Goal: Task Accomplishment & Management: Use online tool/utility

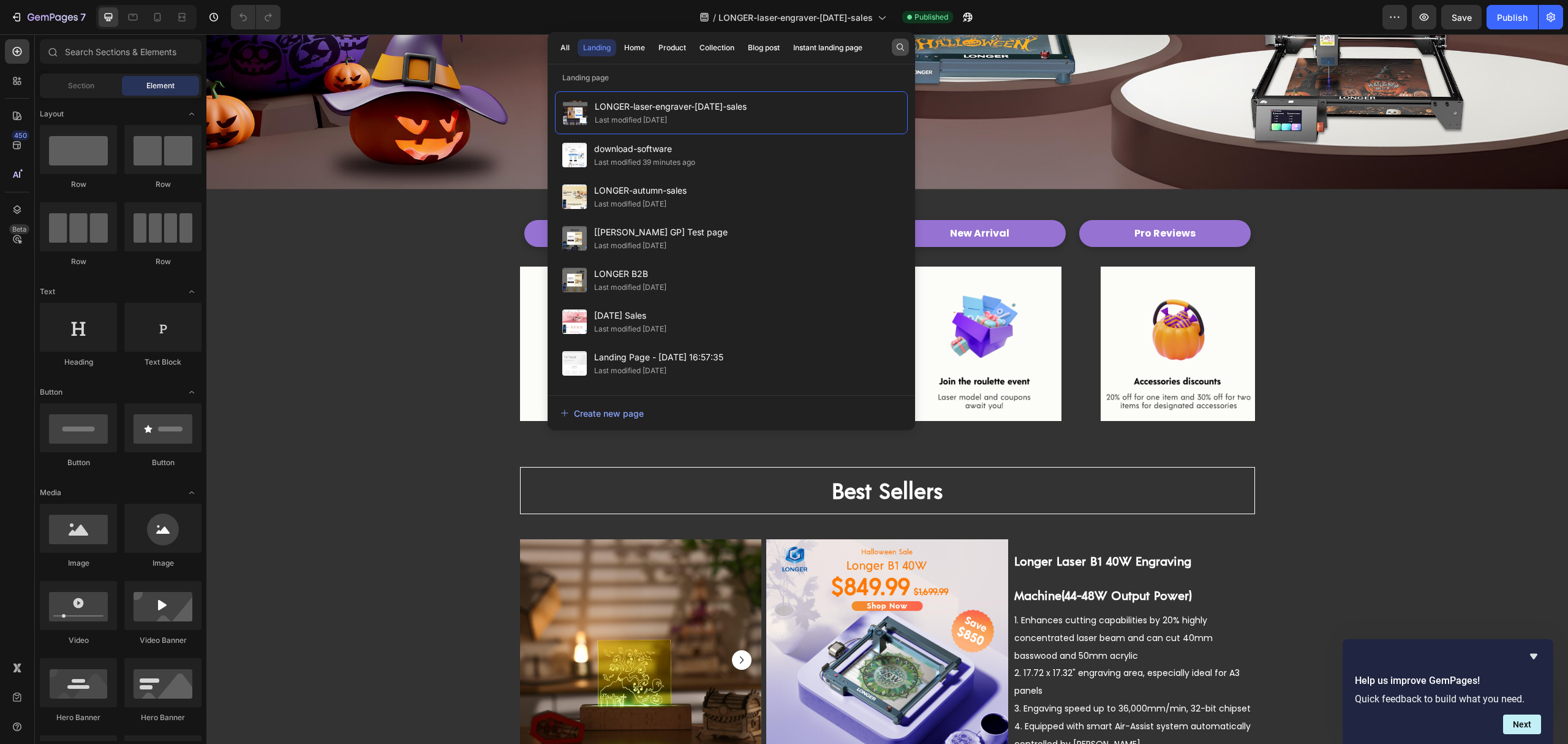
click at [901, 45] on icon "button" at bounding box center [900, 47] width 10 height 10
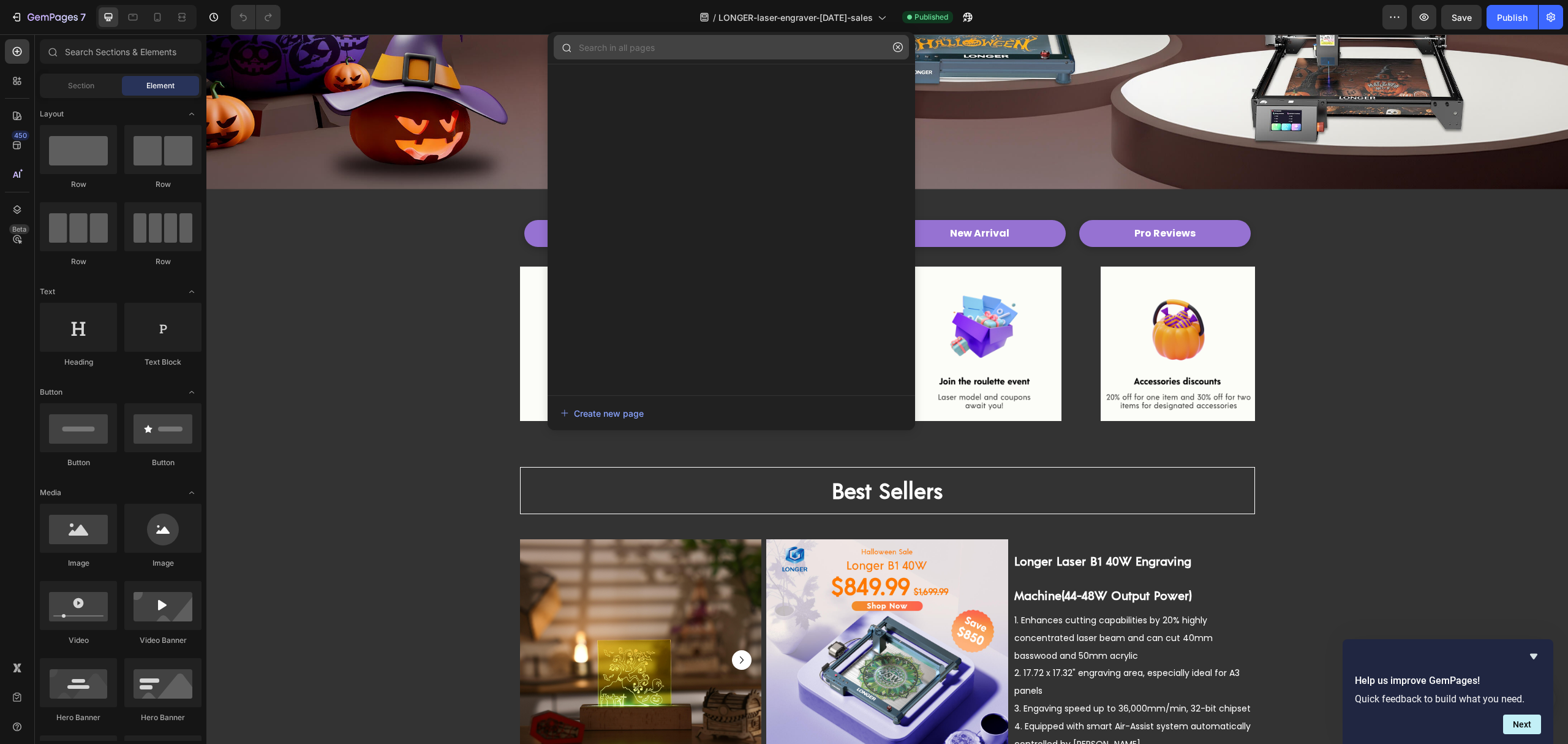
click at [763, 52] on input "text" at bounding box center [732, 48] width 356 height 25
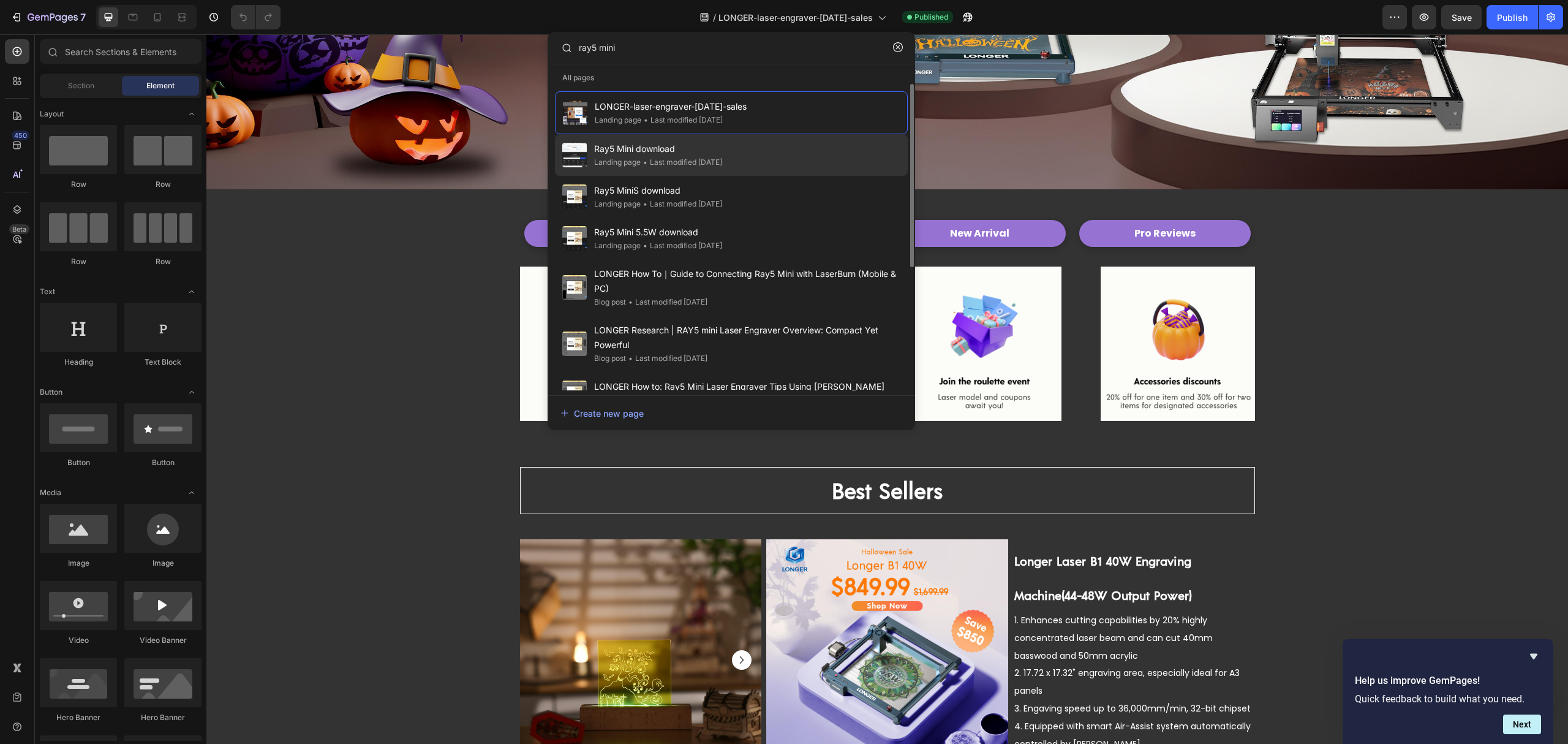
type input "ray5 mini"
click at [757, 150] on div "Ray5 Mini download Landing page • Last modified 6 days ago" at bounding box center [731, 154] width 353 height 41
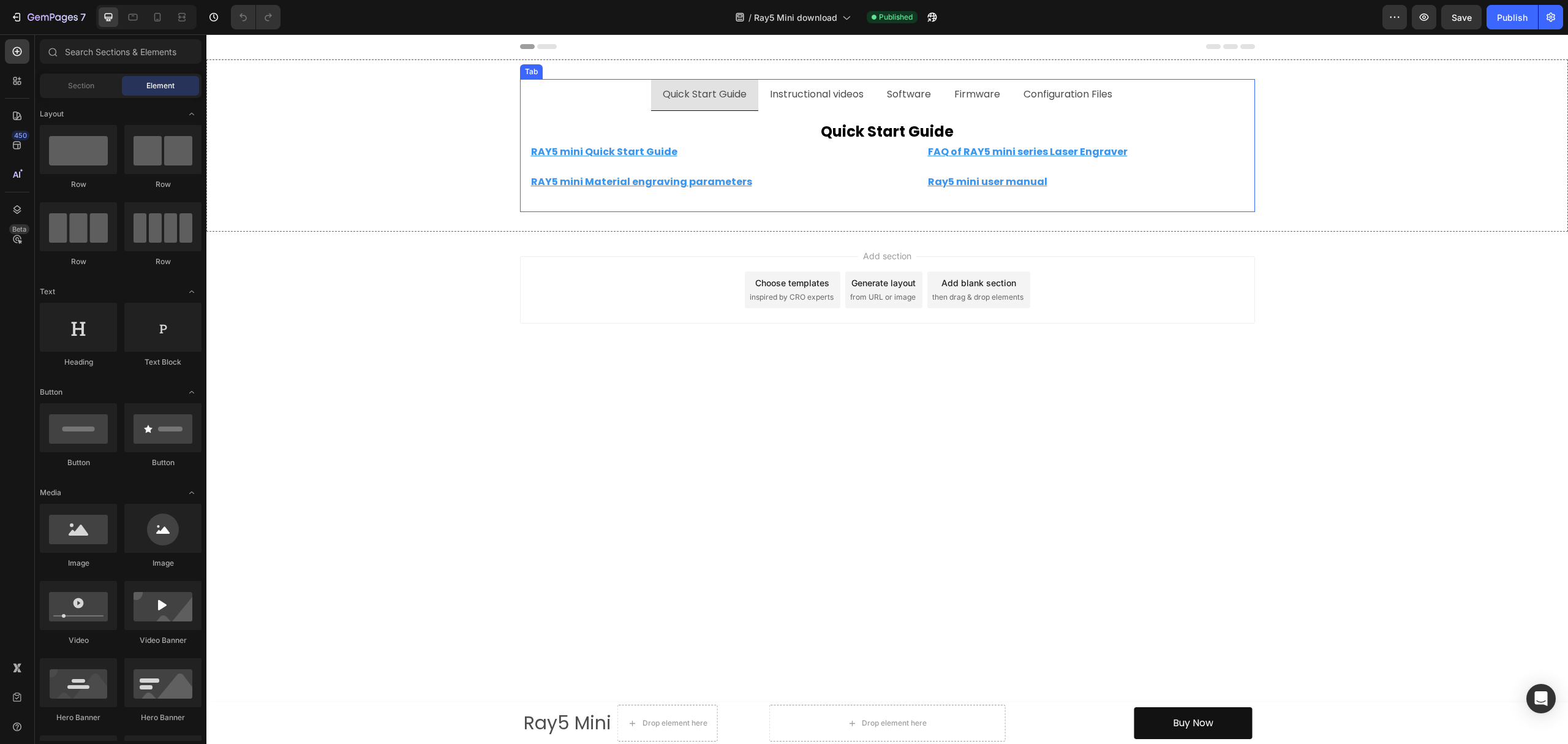
click at [1056, 96] on p "Configuration Files" at bounding box center [1068, 94] width 89 height 18
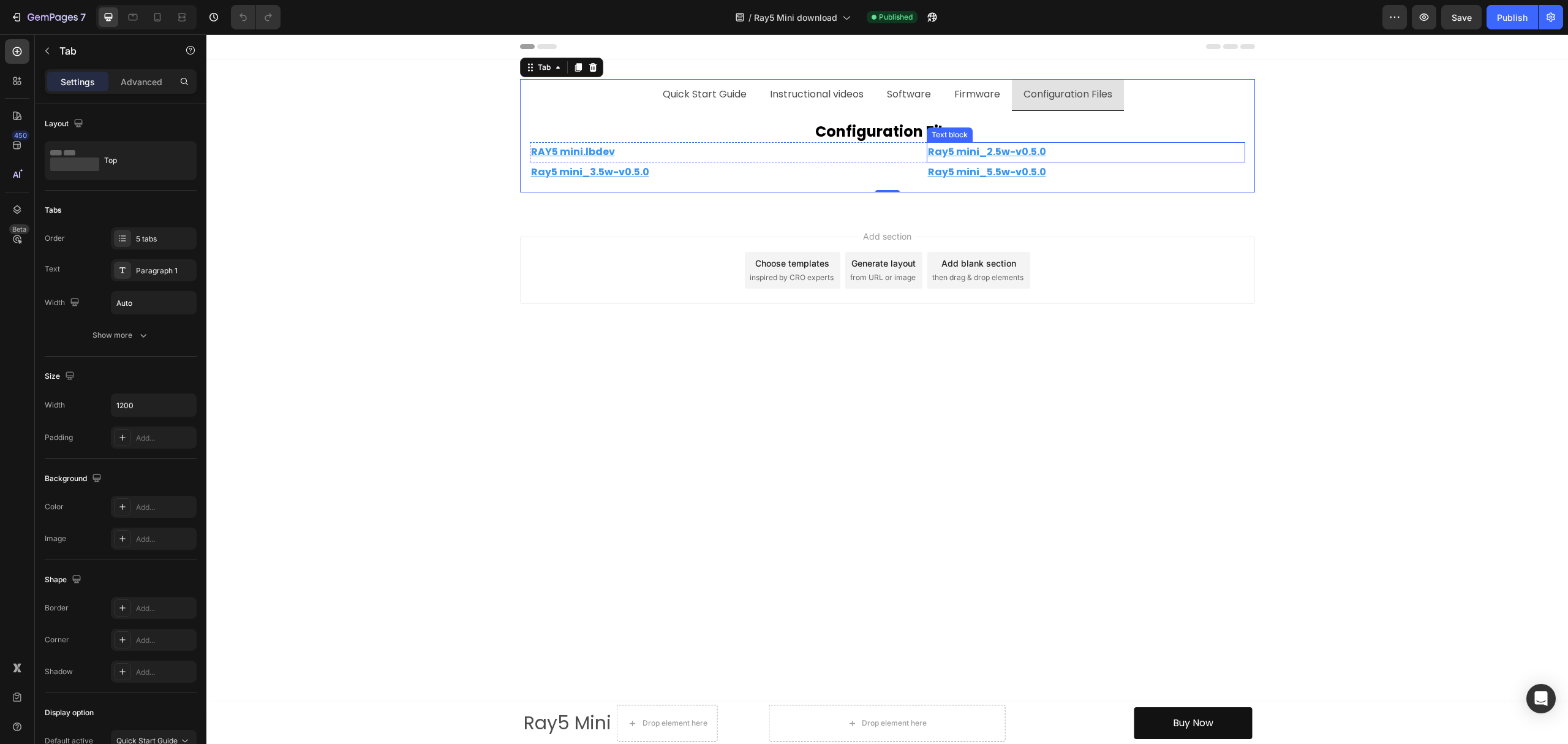
click at [1055, 155] on p "Ray5 mini_2.5w-v0.5.0" at bounding box center [1086, 152] width 316 height 18
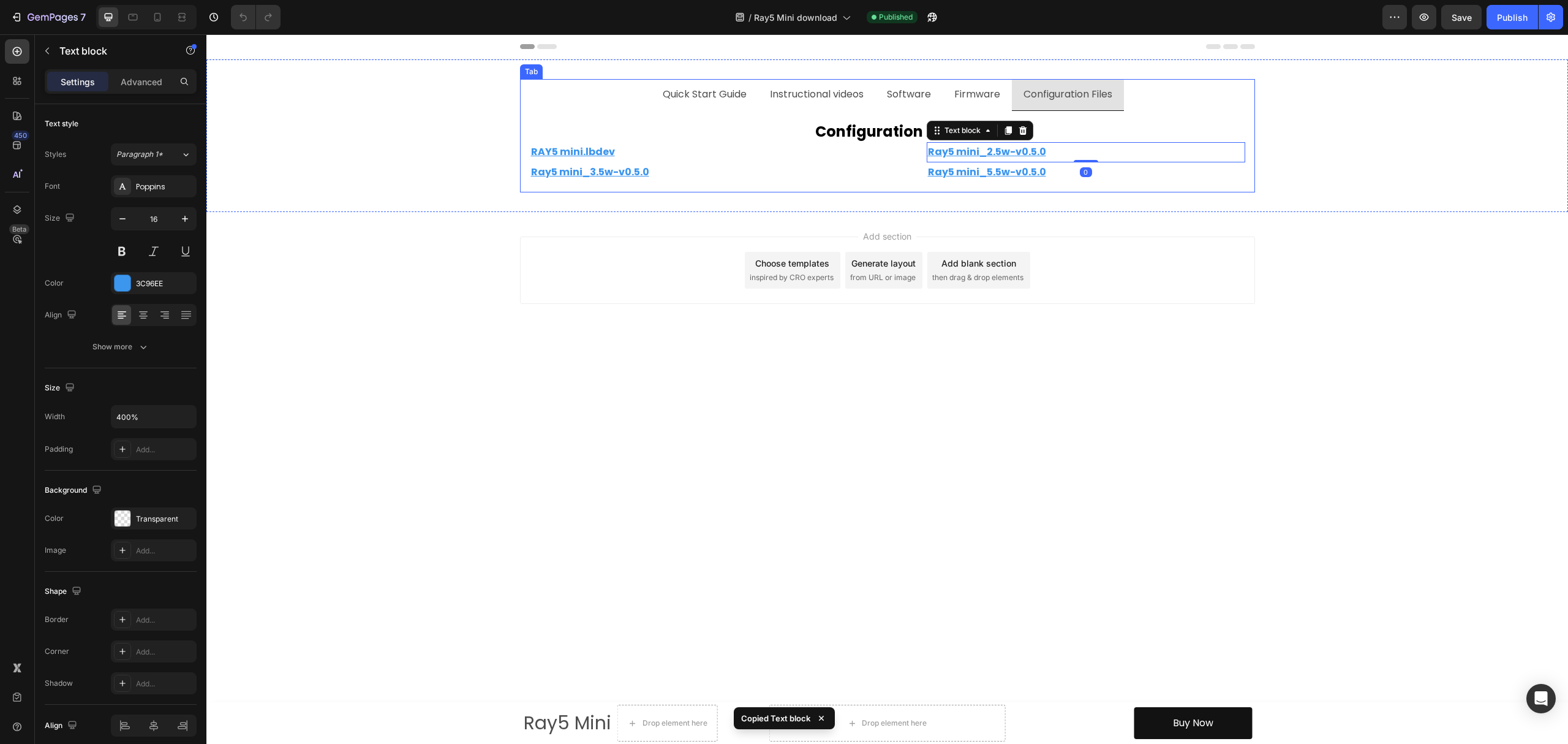
click at [990, 102] on p "Firmware" at bounding box center [977, 94] width 46 height 18
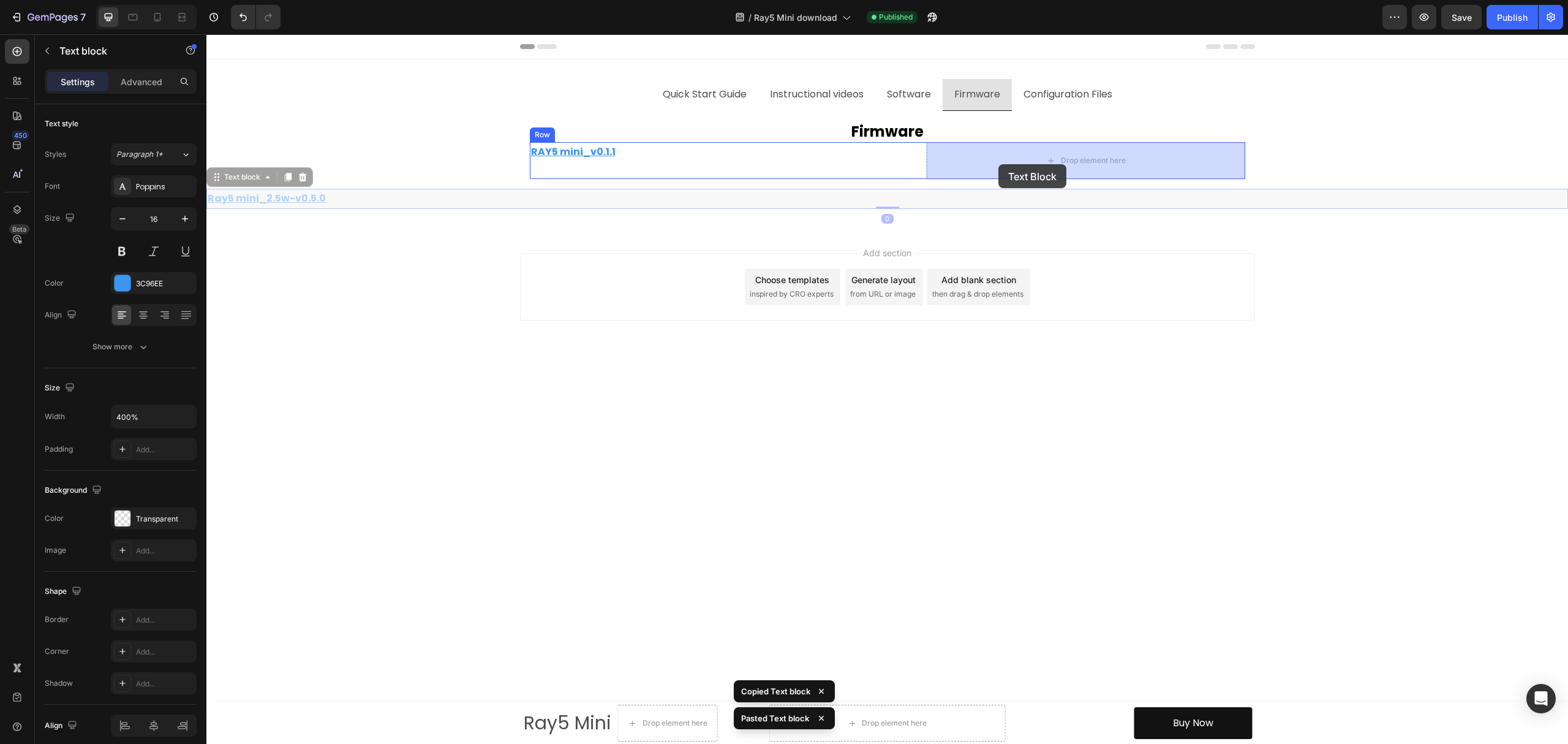
drag, startPoint x: 231, startPoint y: 185, endPoint x: 1005, endPoint y: 160, distance: 774.4
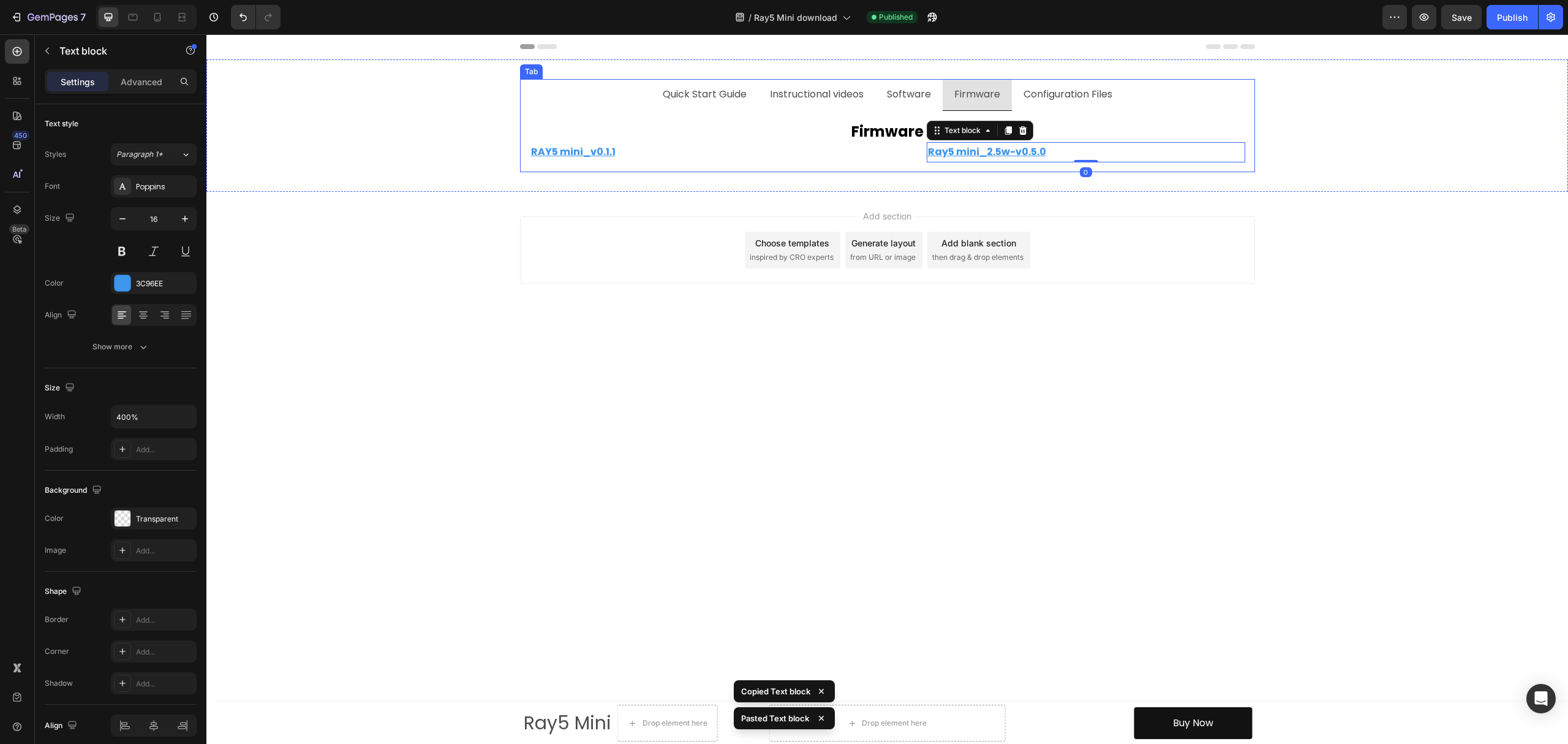
click at [1071, 102] on p "Configuration Files" at bounding box center [1068, 94] width 89 height 18
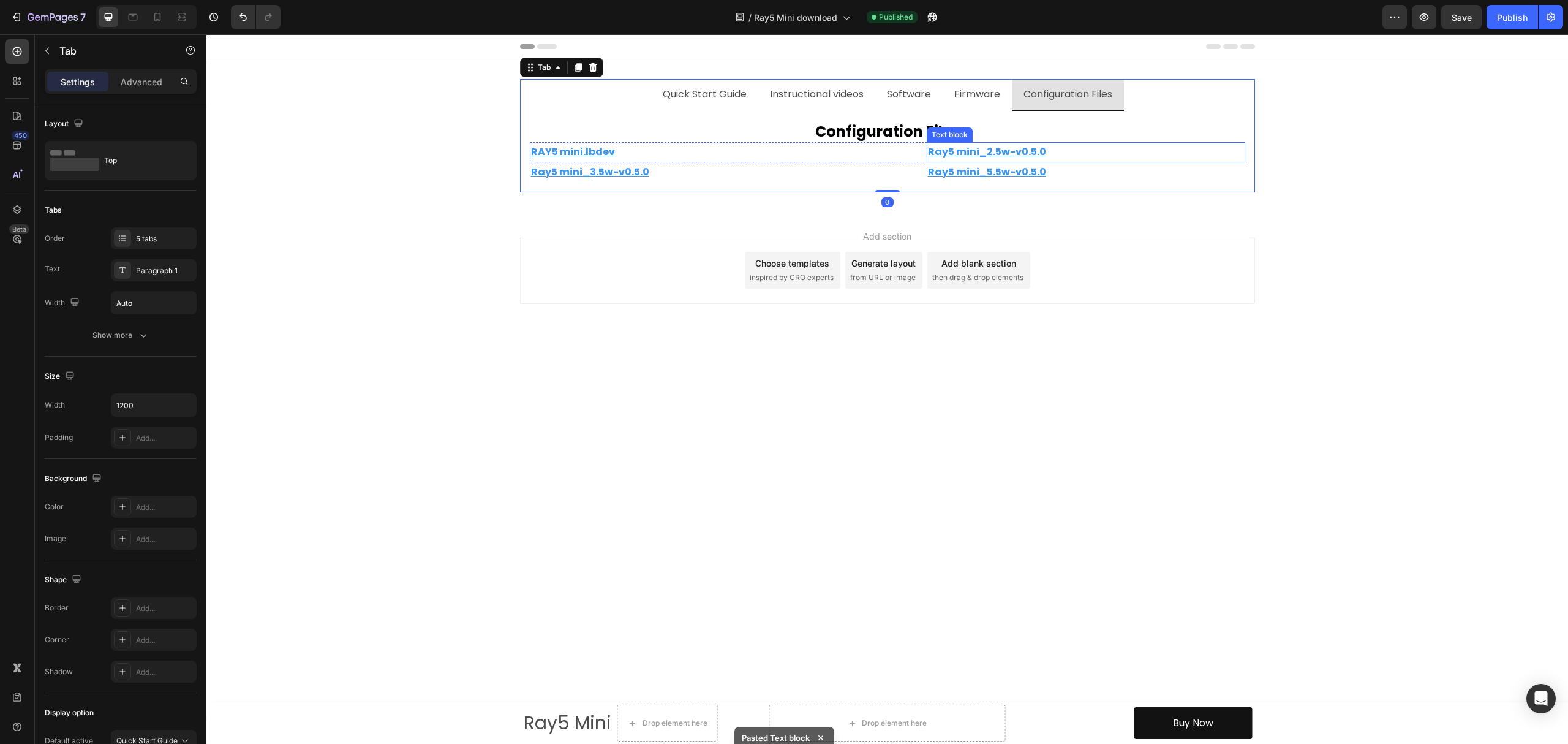
click at [1164, 155] on p "Ray5 mini_2.5w-v0.5.0" at bounding box center [1086, 152] width 316 height 18
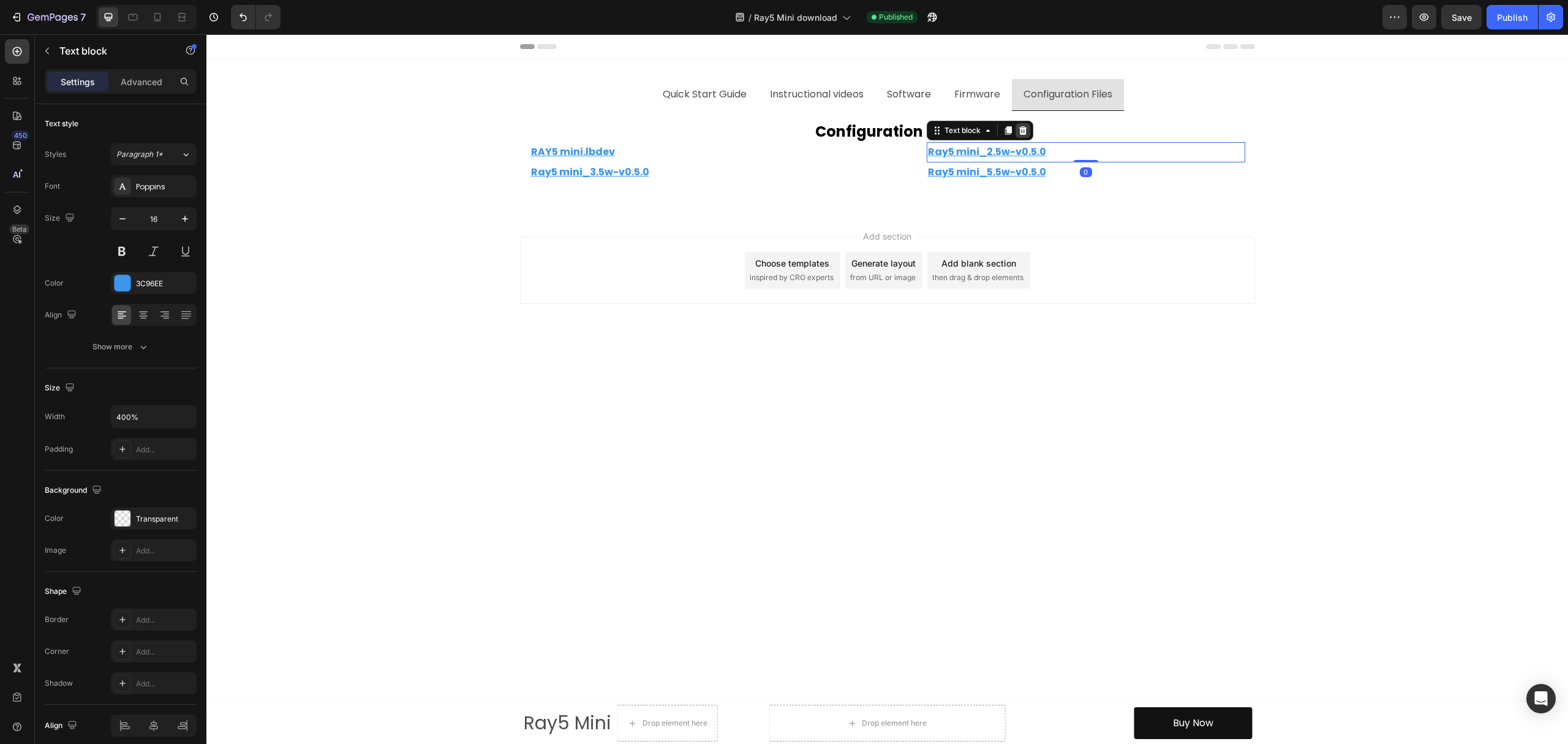
click at [1020, 129] on icon at bounding box center [1022, 130] width 8 height 9
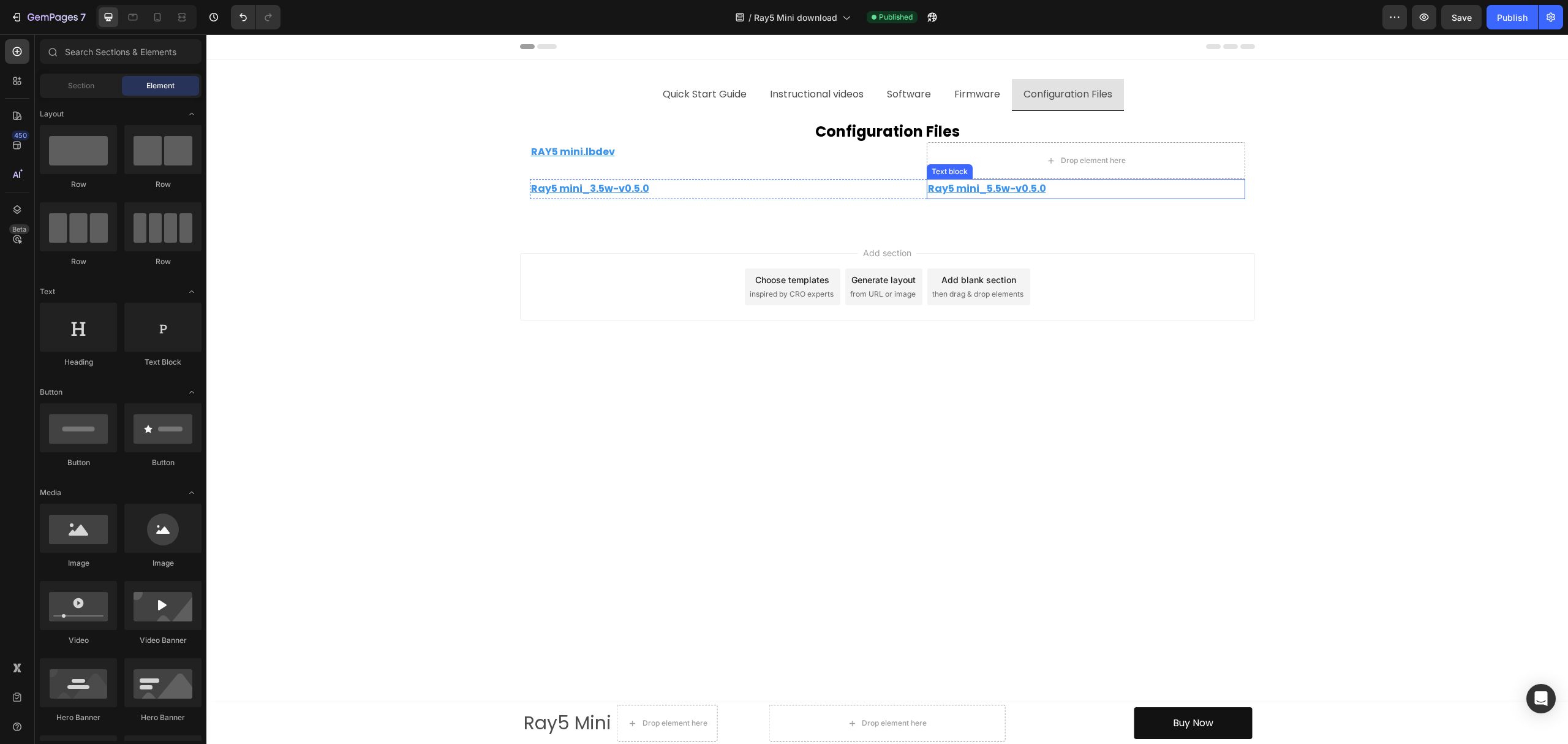
click at [1086, 188] on p "Ray5 mini_5.5w-v0.5.0" at bounding box center [1086, 189] width 316 height 18
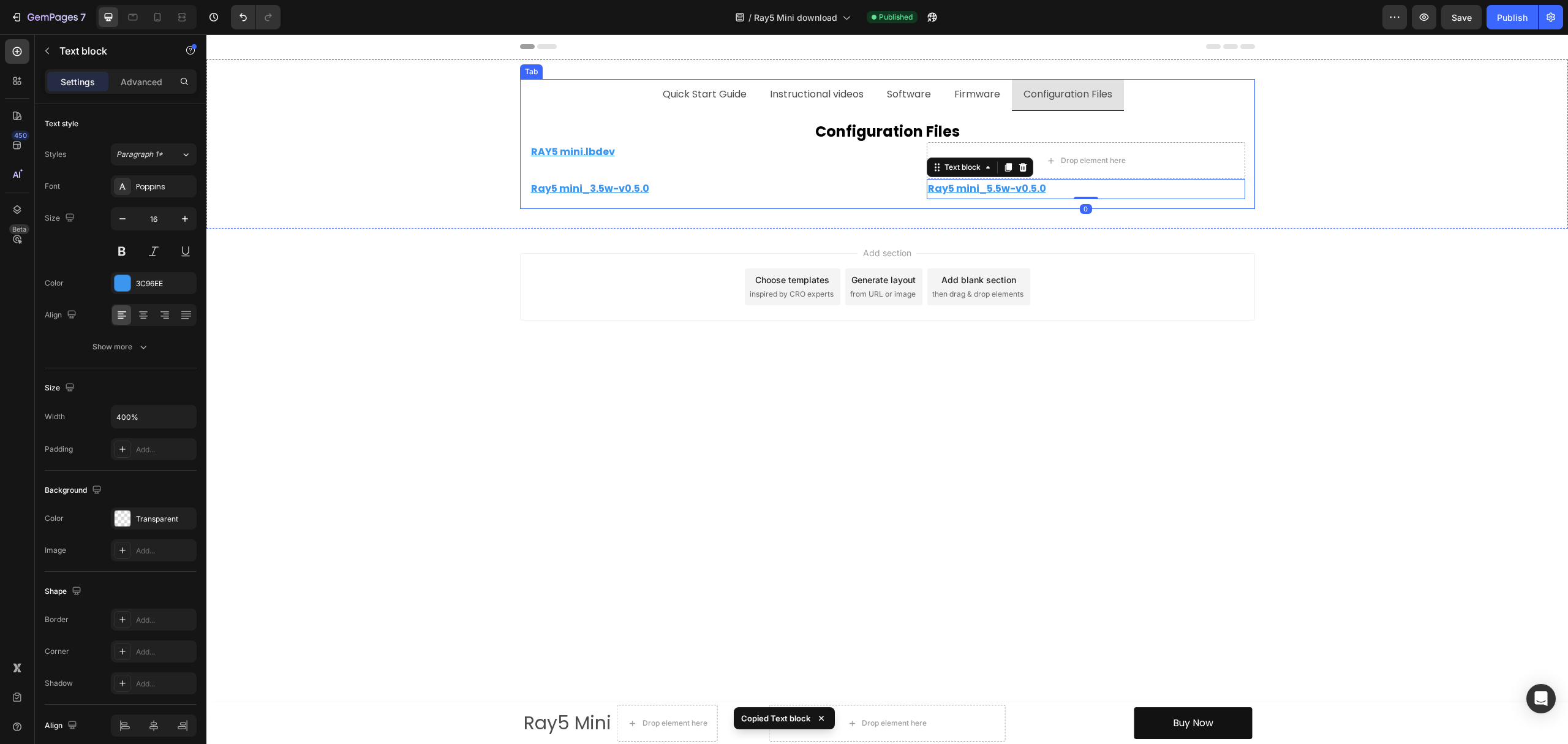
click at [966, 87] on p "Firmware" at bounding box center [977, 94] width 46 height 18
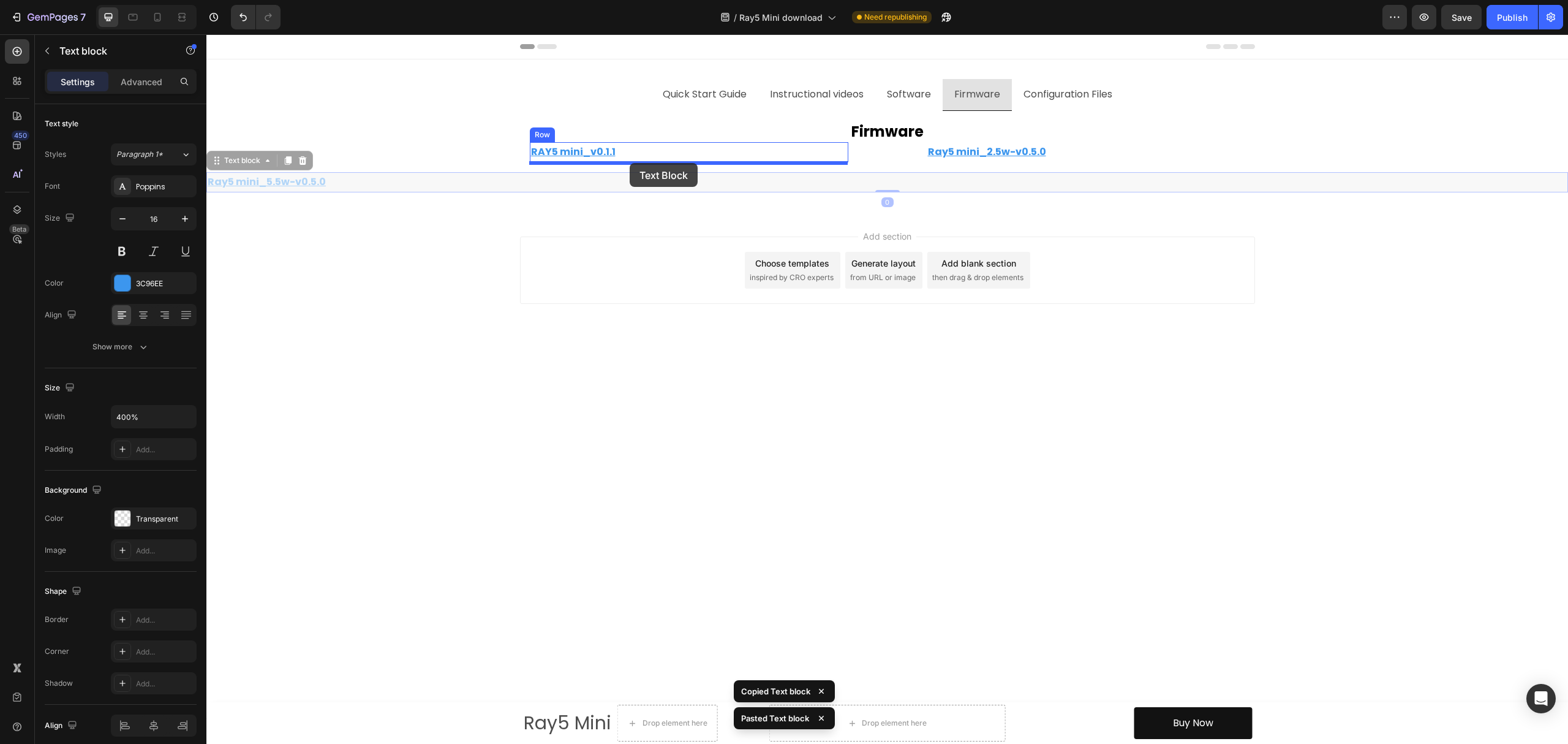
drag, startPoint x: 419, startPoint y: 166, endPoint x: 629, endPoint y: 163, distance: 210.0
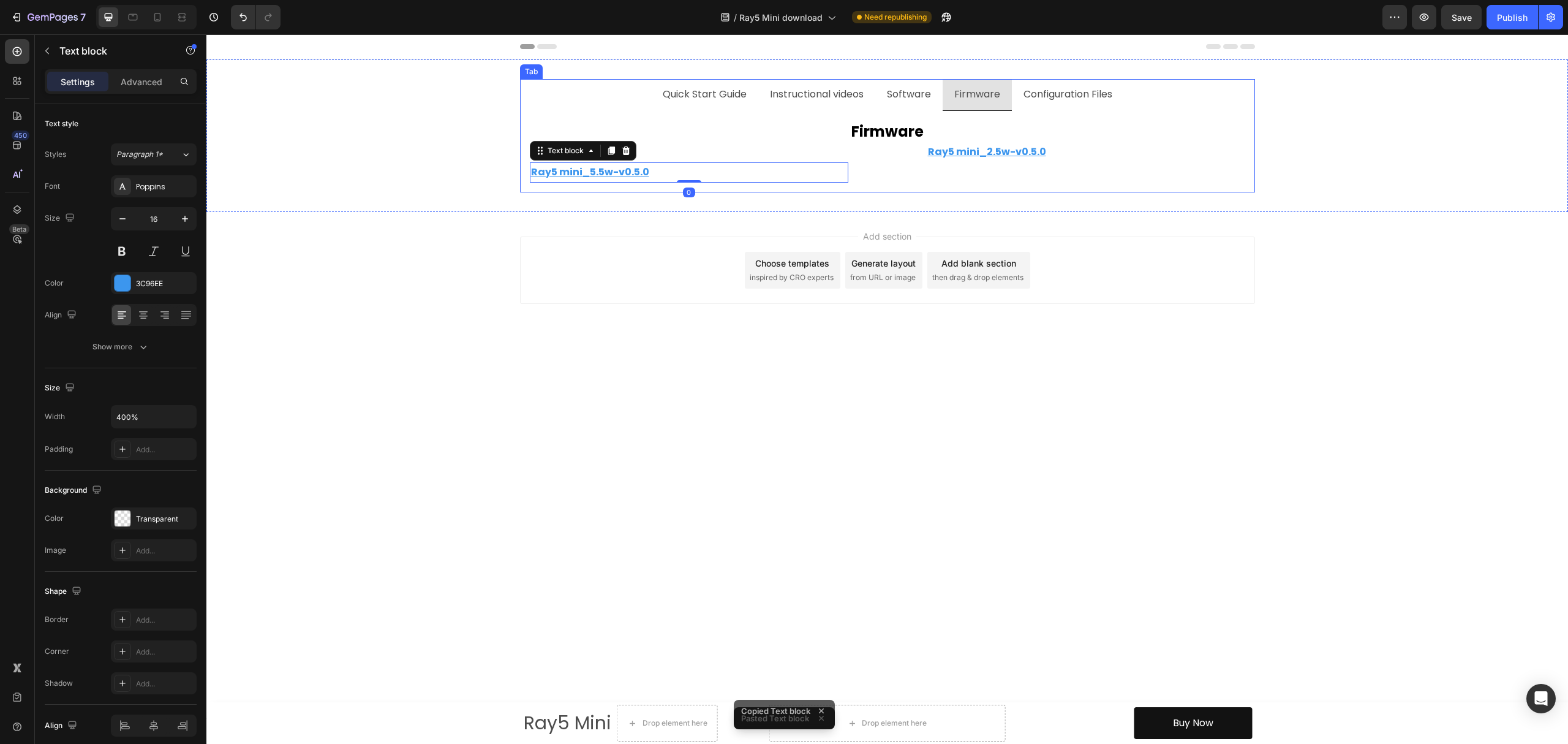
click at [1071, 96] on p "Configuration Files" at bounding box center [1068, 94] width 89 height 18
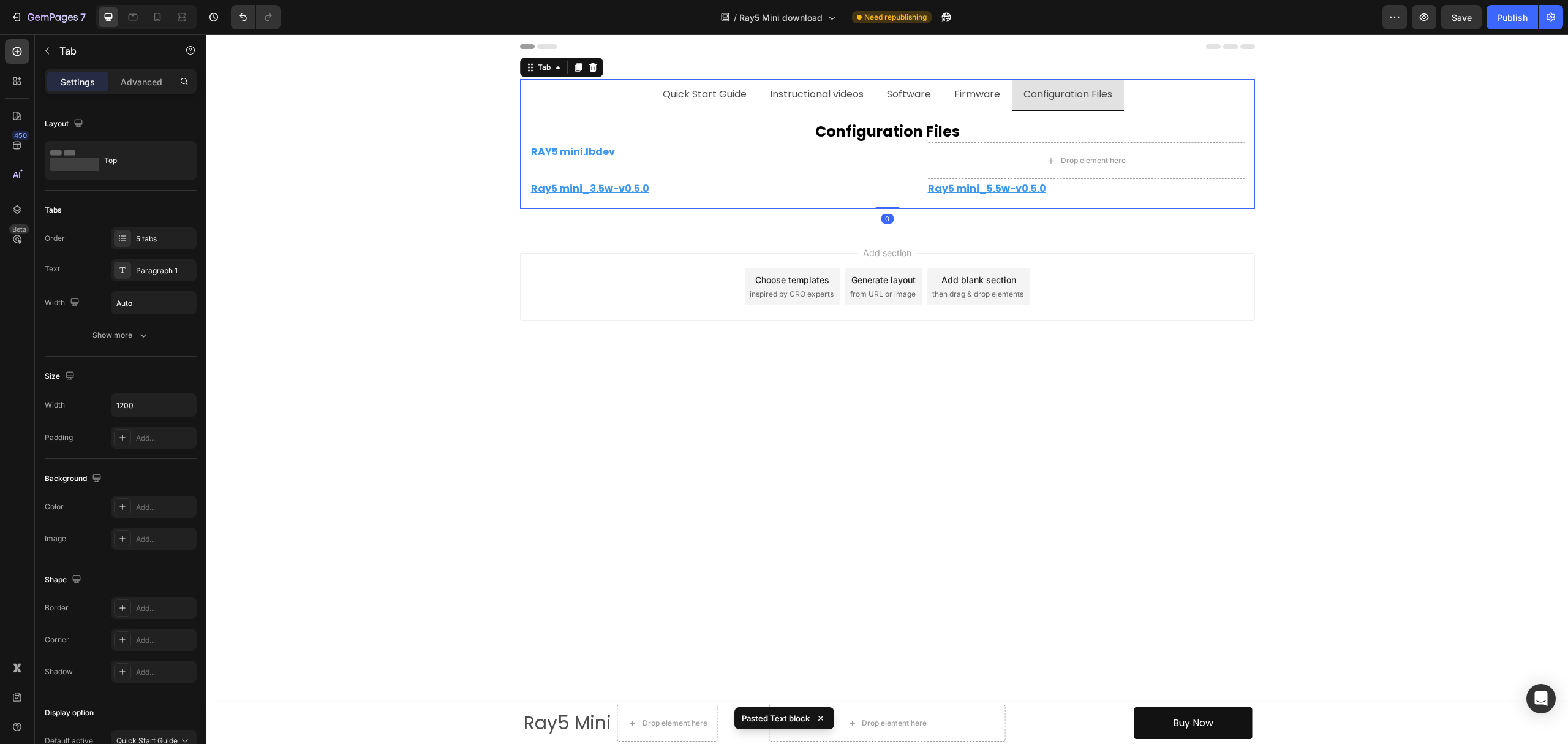
click at [974, 98] on p "Firmware" at bounding box center [977, 94] width 46 height 18
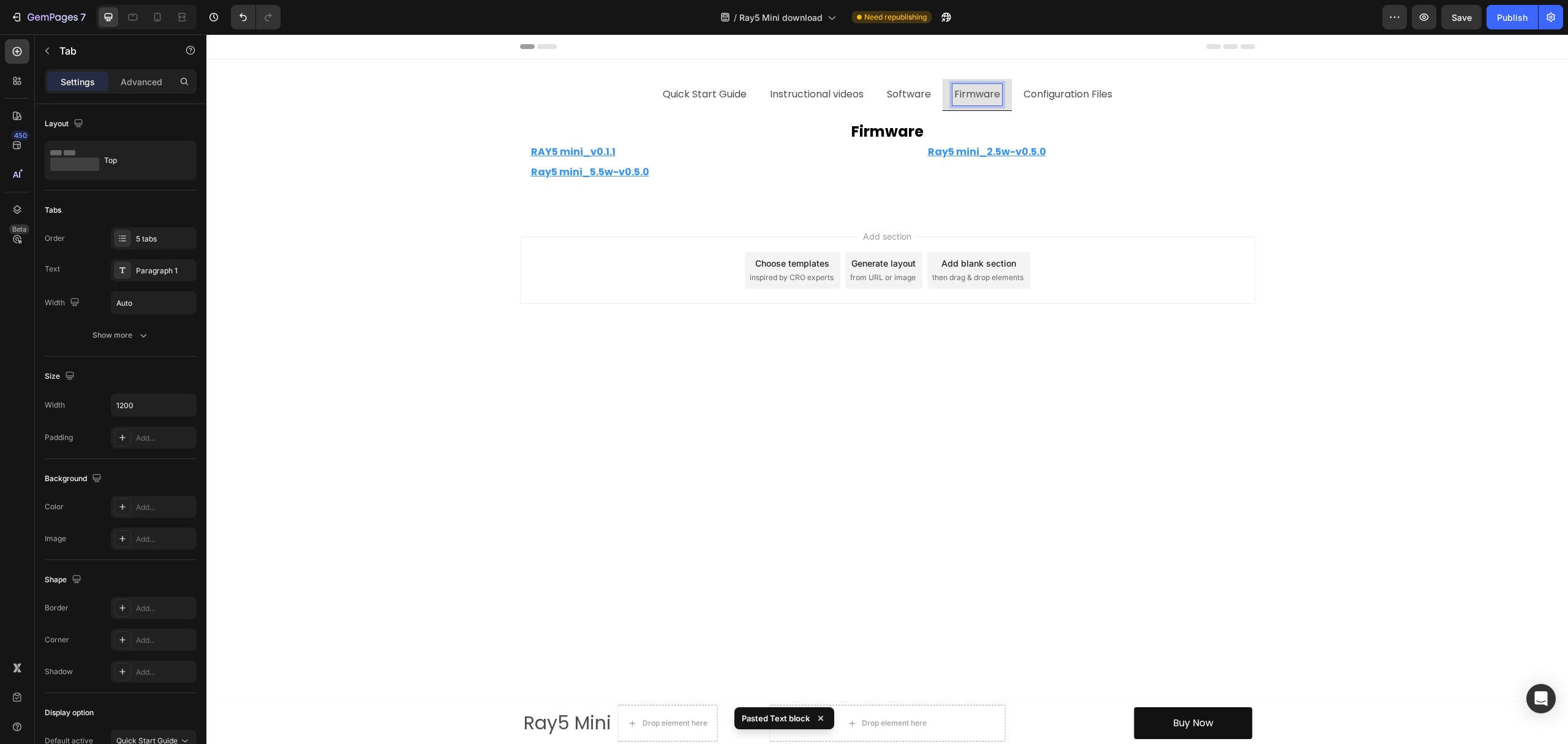
click at [1064, 93] on p "Configuration Files" at bounding box center [1068, 94] width 89 height 18
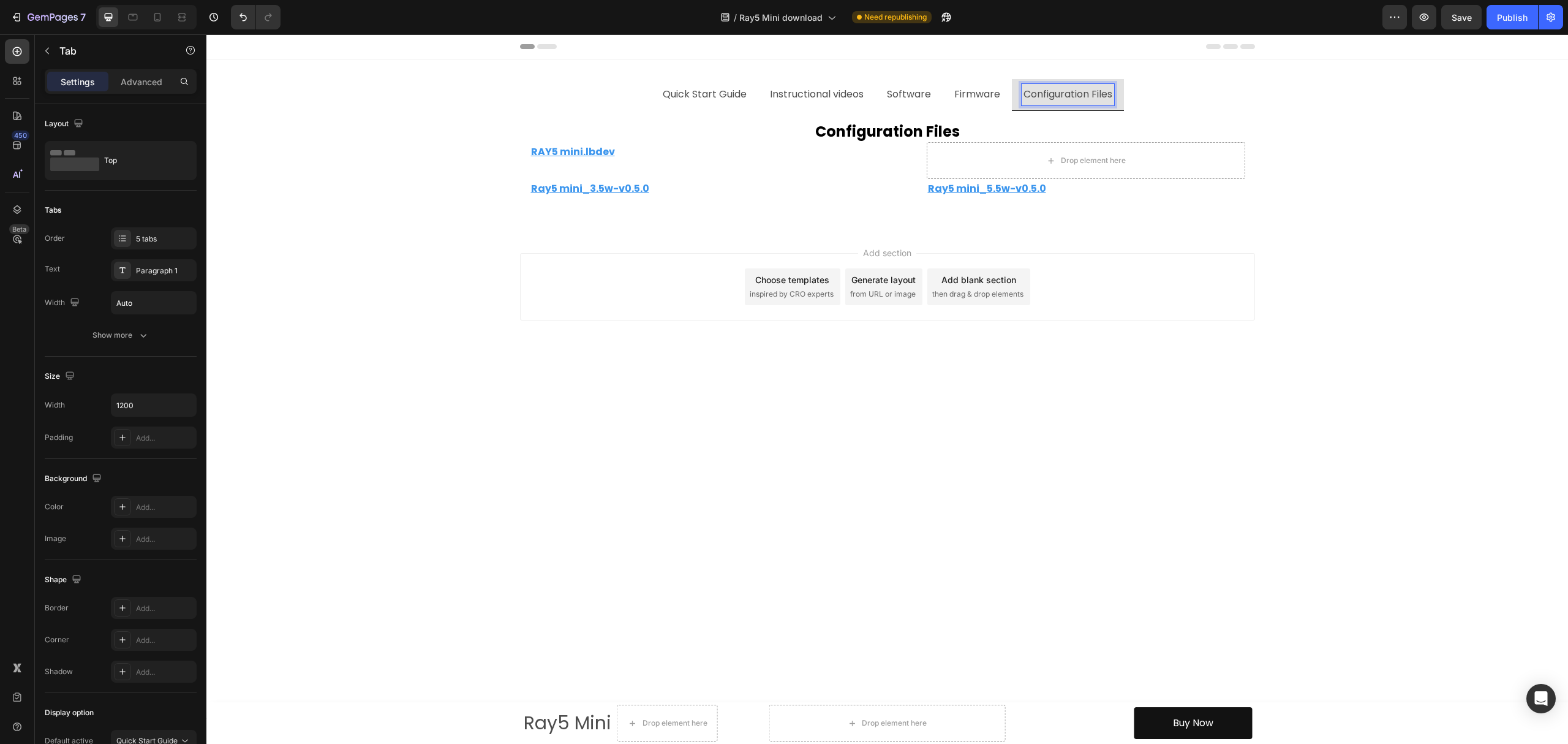
click at [981, 85] on p "Firmware" at bounding box center [977, 94] width 46 height 18
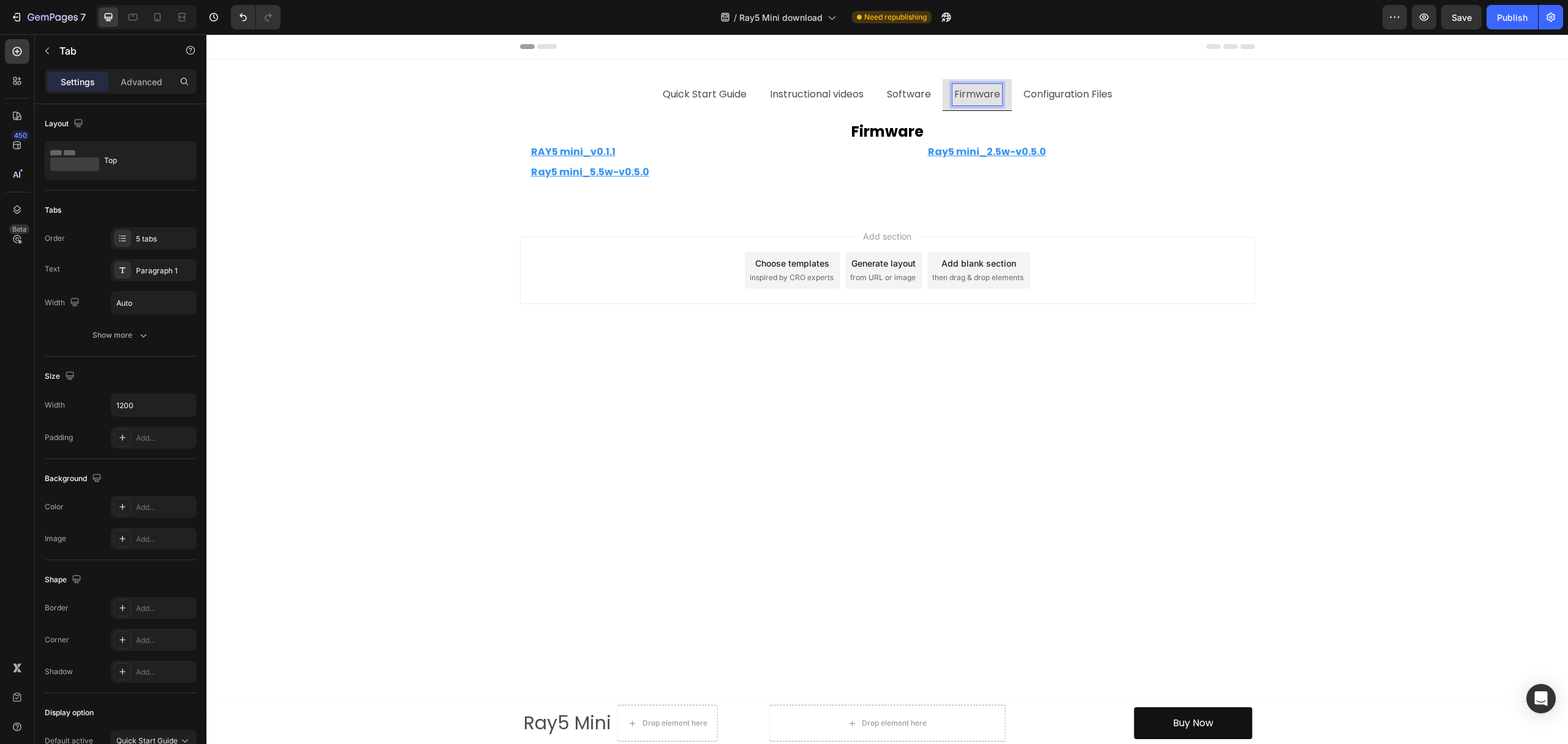
click at [1064, 92] on p "Configuration Files" at bounding box center [1068, 94] width 89 height 18
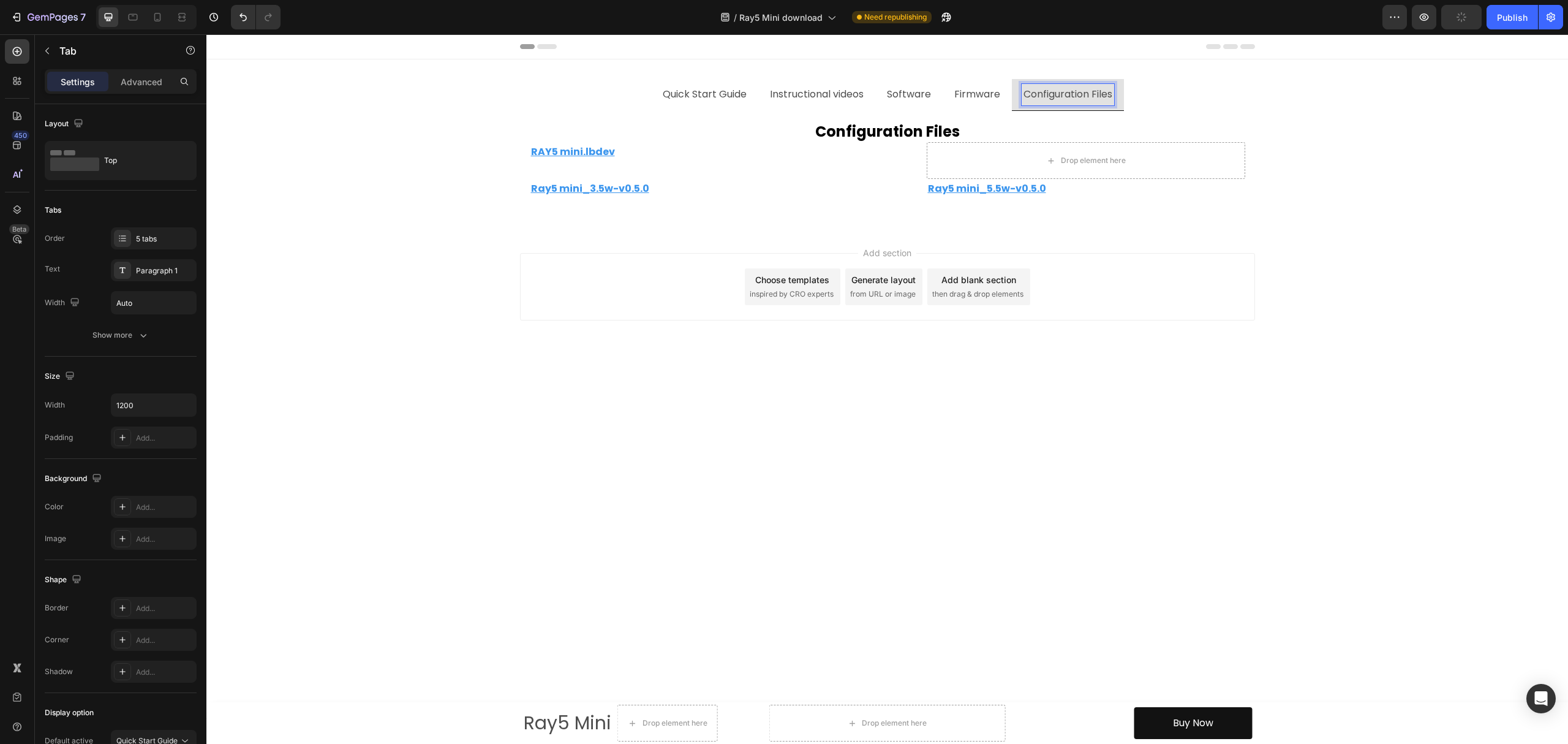
click at [988, 106] on div "Firmware" at bounding box center [977, 94] width 49 height 21
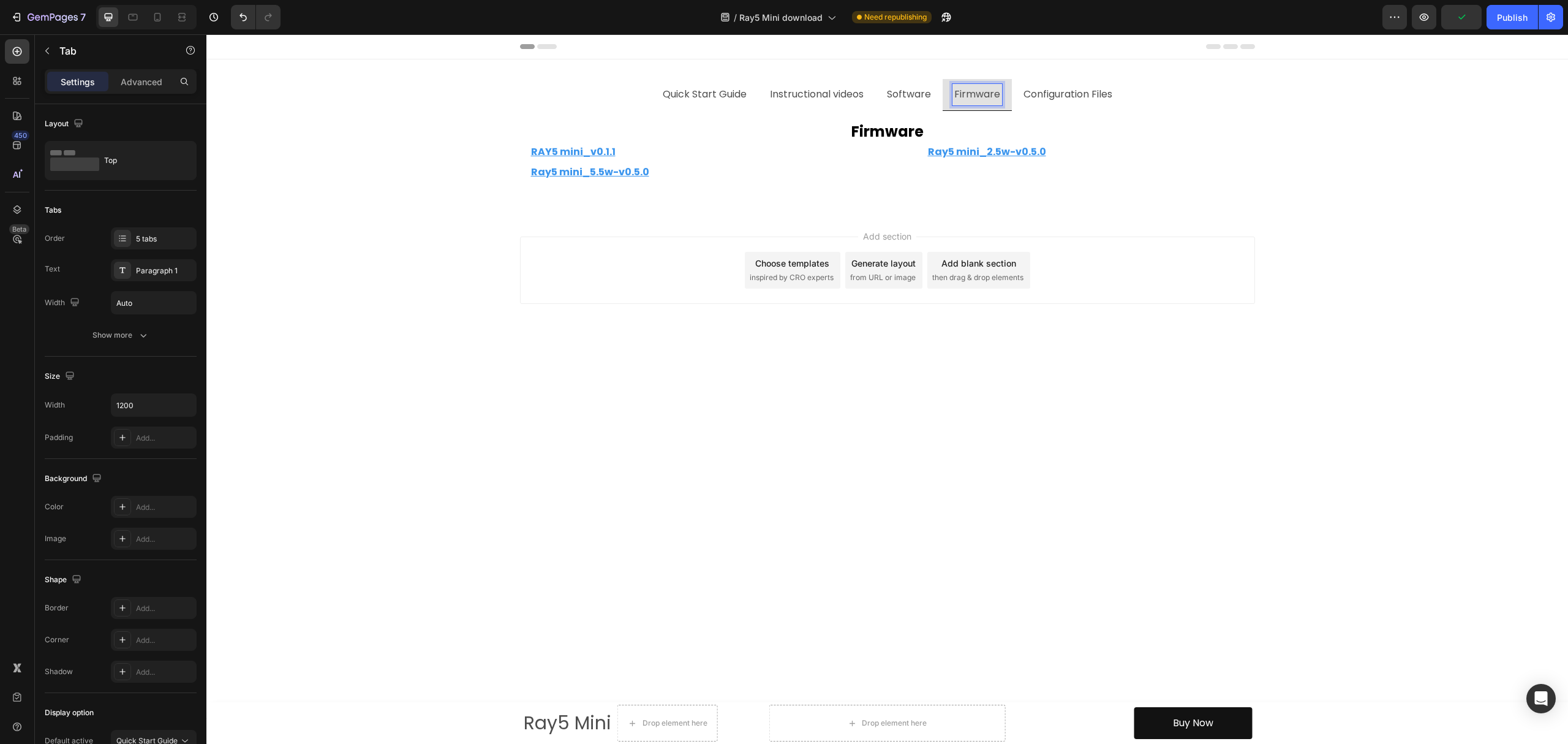
click at [1058, 96] on p "Configuration Files" at bounding box center [1068, 94] width 89 height 18
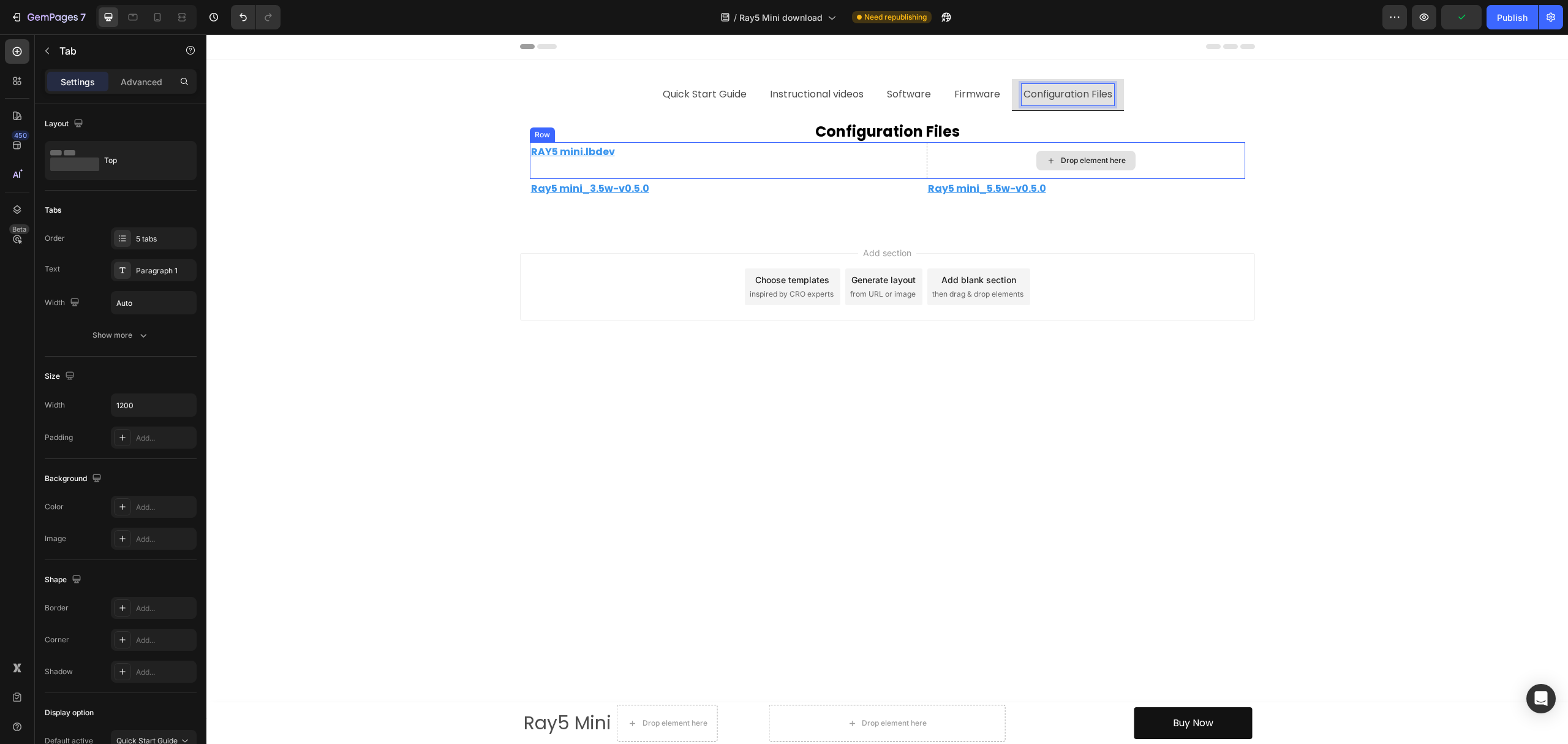
click at [1076, 180] on p "Ray5 mini_5.5w-v0.5.0" at bounding box center [1086, 189] width 316 height 18
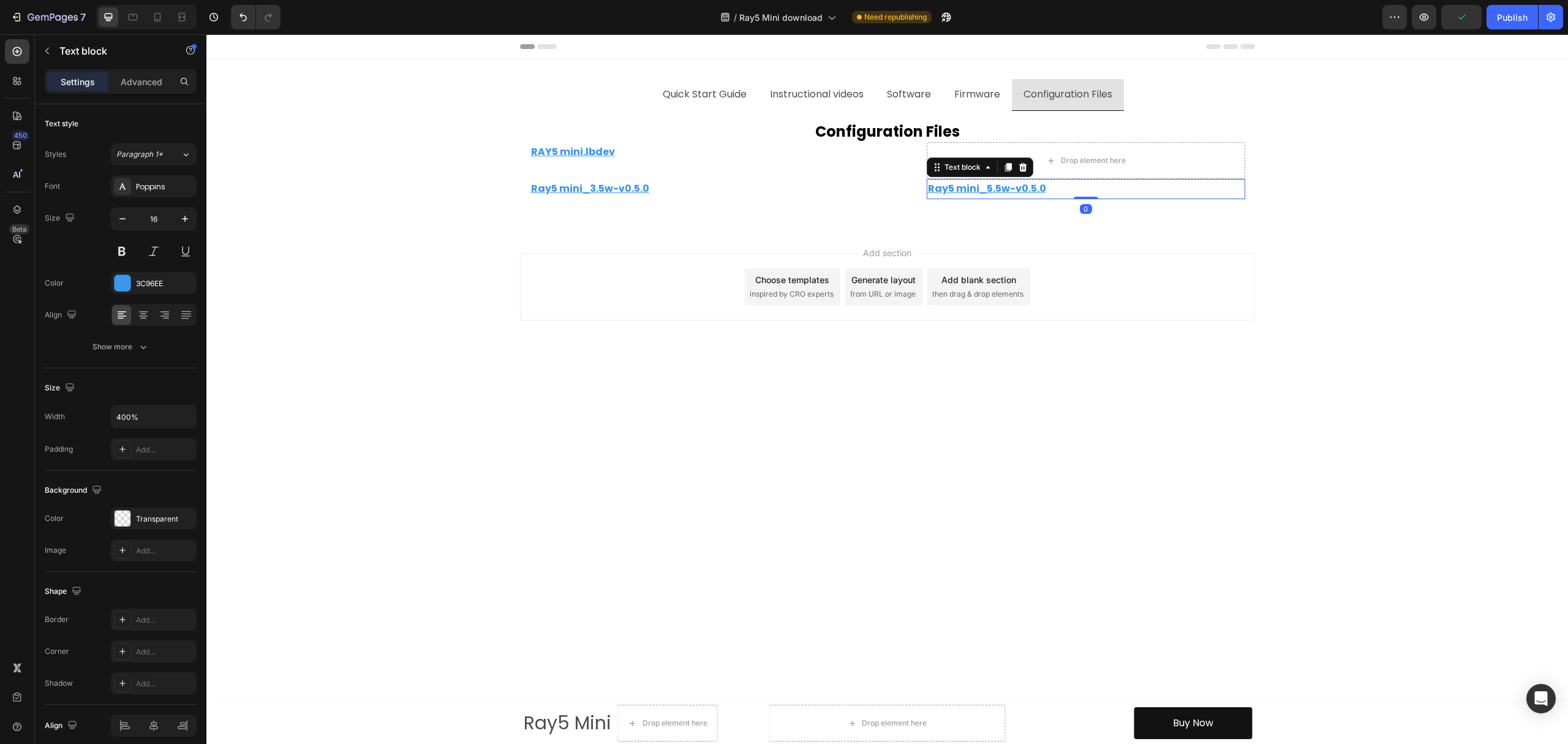
click at [1076, 190] on p "Ray5 mini_5.5w-v0.5.0" at bounding box center [1086, 189] width 316 height 18
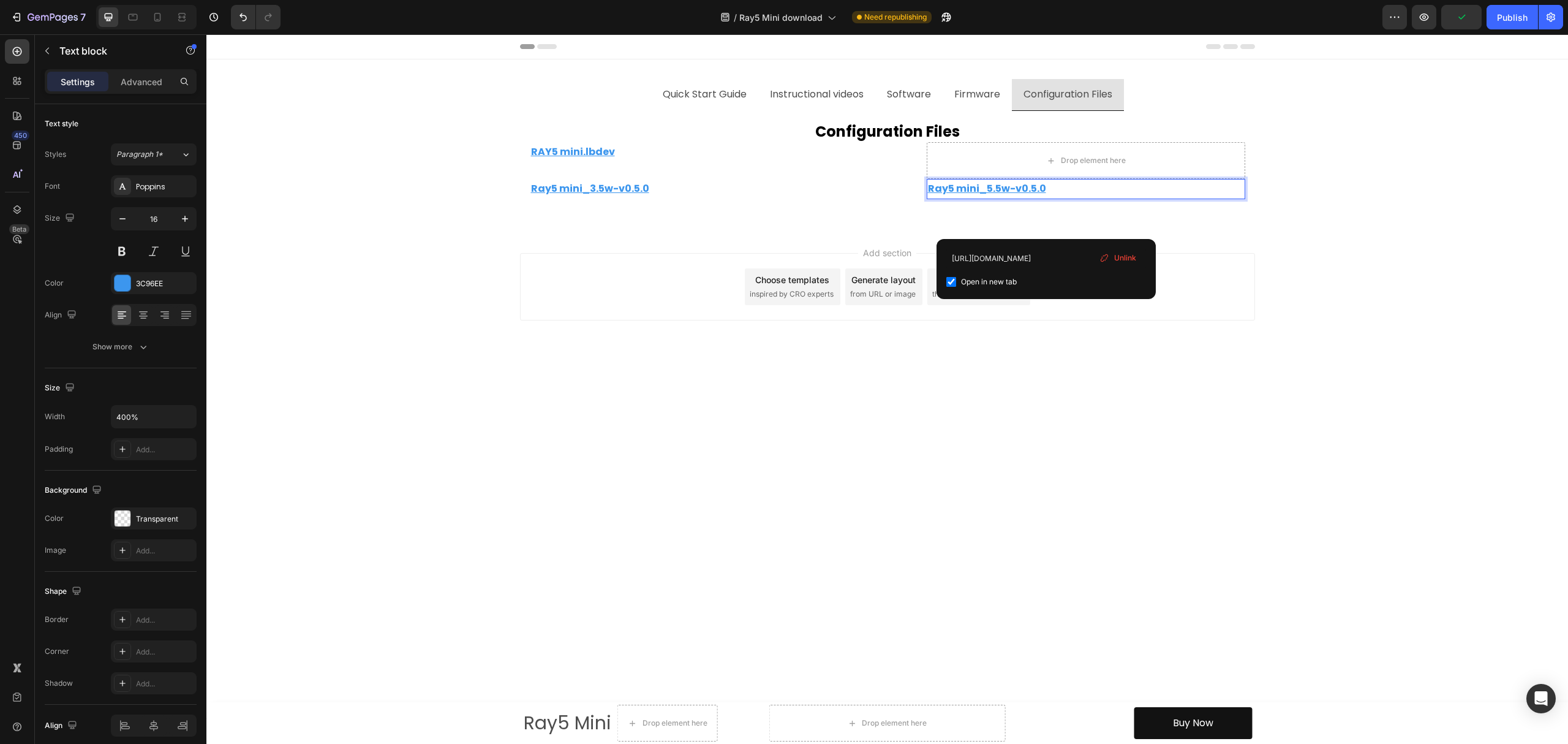
click at [1167, 203] on div "Quick Start Guide Heading RAY5 mini Quick Start Guide Text block Row FAQ of RAY…" at bounding box center [887, 159] width 735 height 98
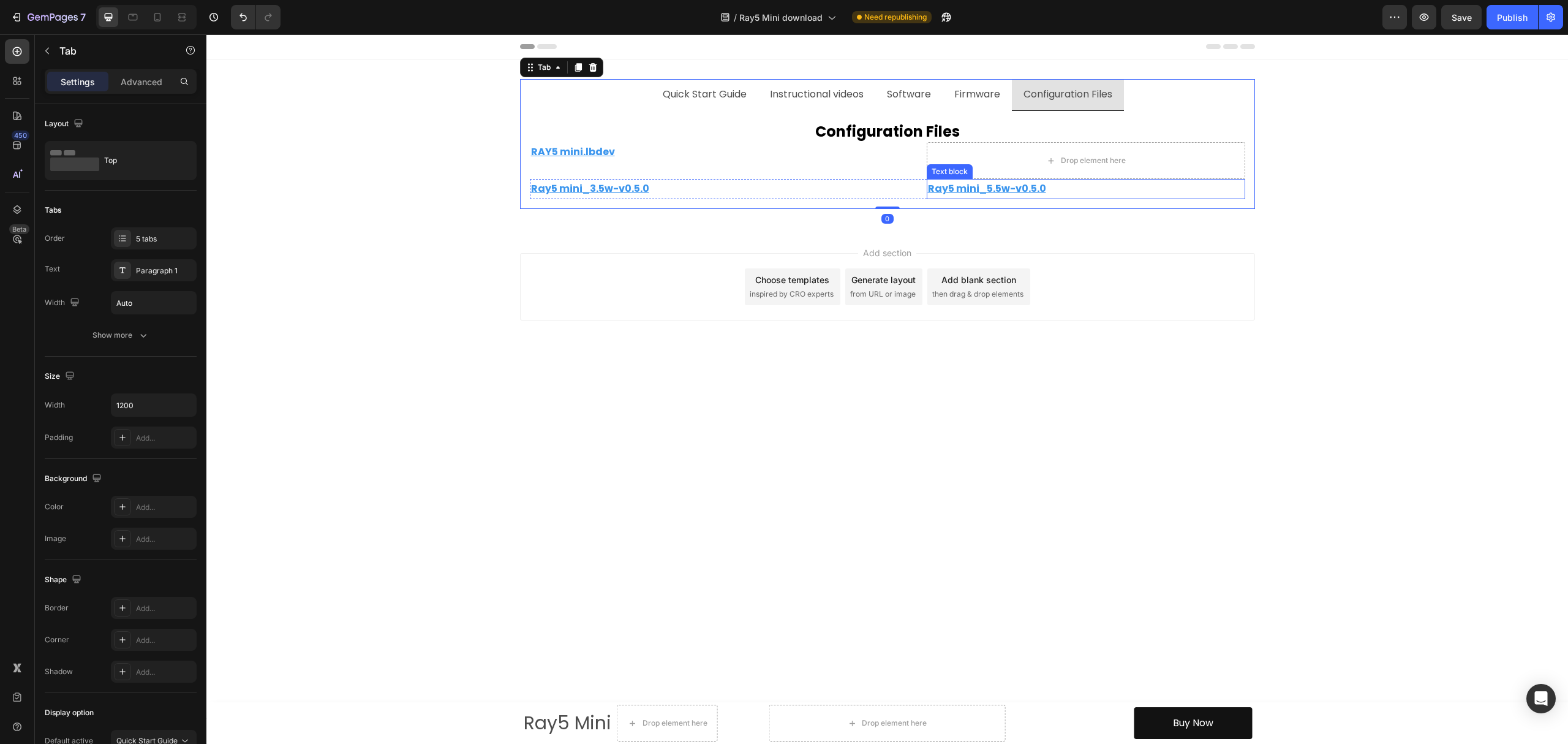
click at [1128, 185] on p "Ray5 mini_5.5w-v0.5.0" at bounding box center [1086, 189] width 316 height 18
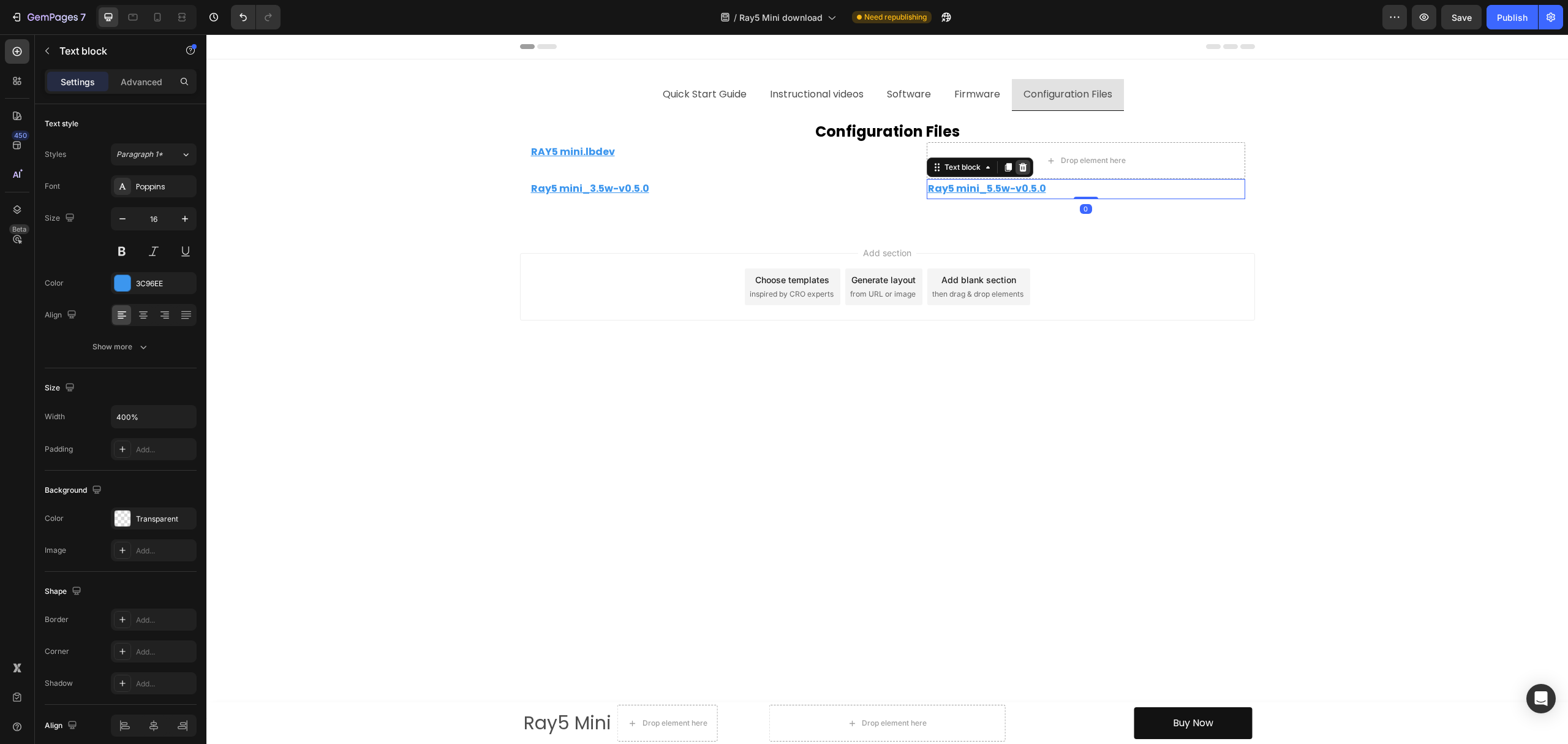
click at [1022, 166] on icon at bounding box center [1022, 167] width 8 height 9
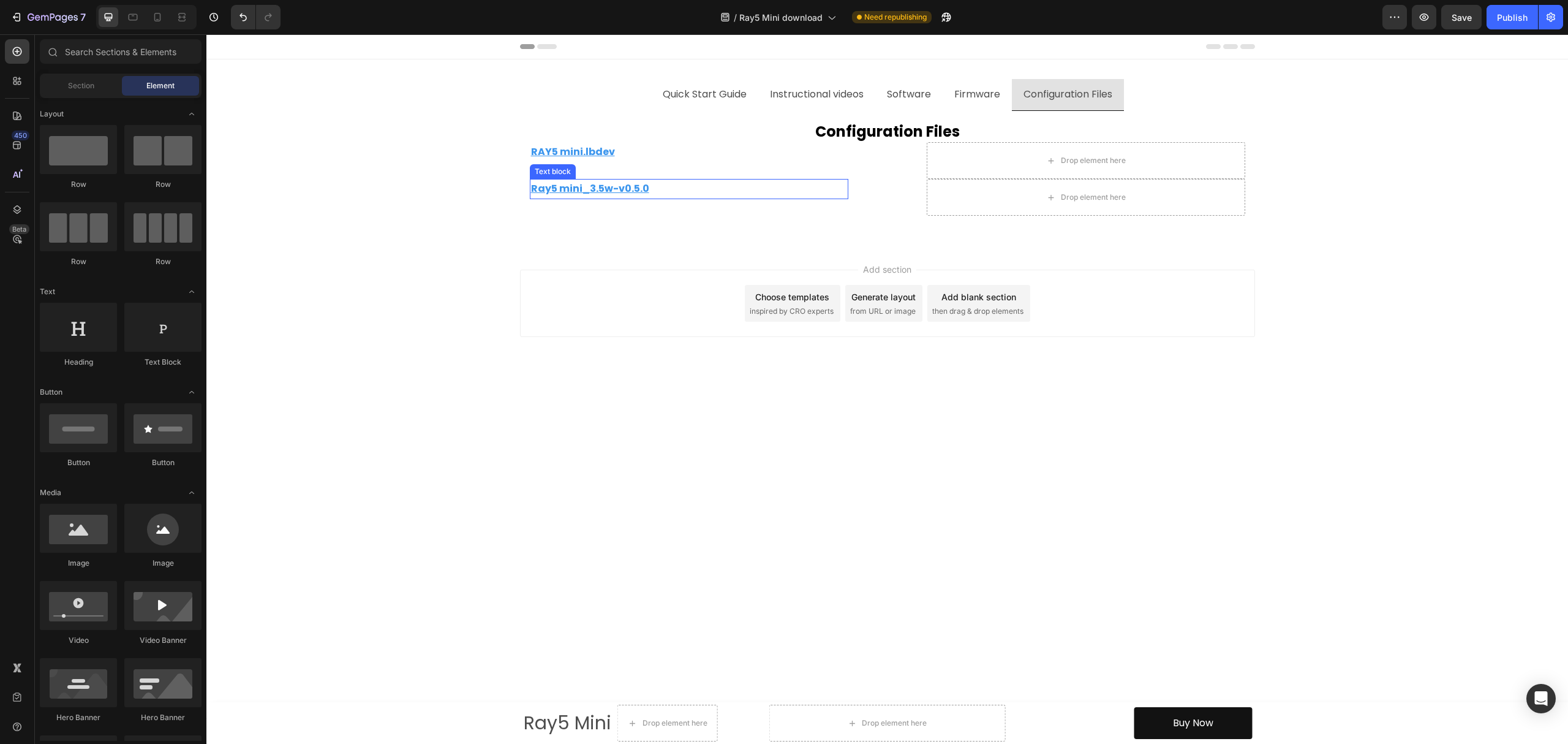
click at [694, 188] on p "Ray5 mini_3.5w-v0.5.0" at bounding box center [688, 189] width 316 height 18
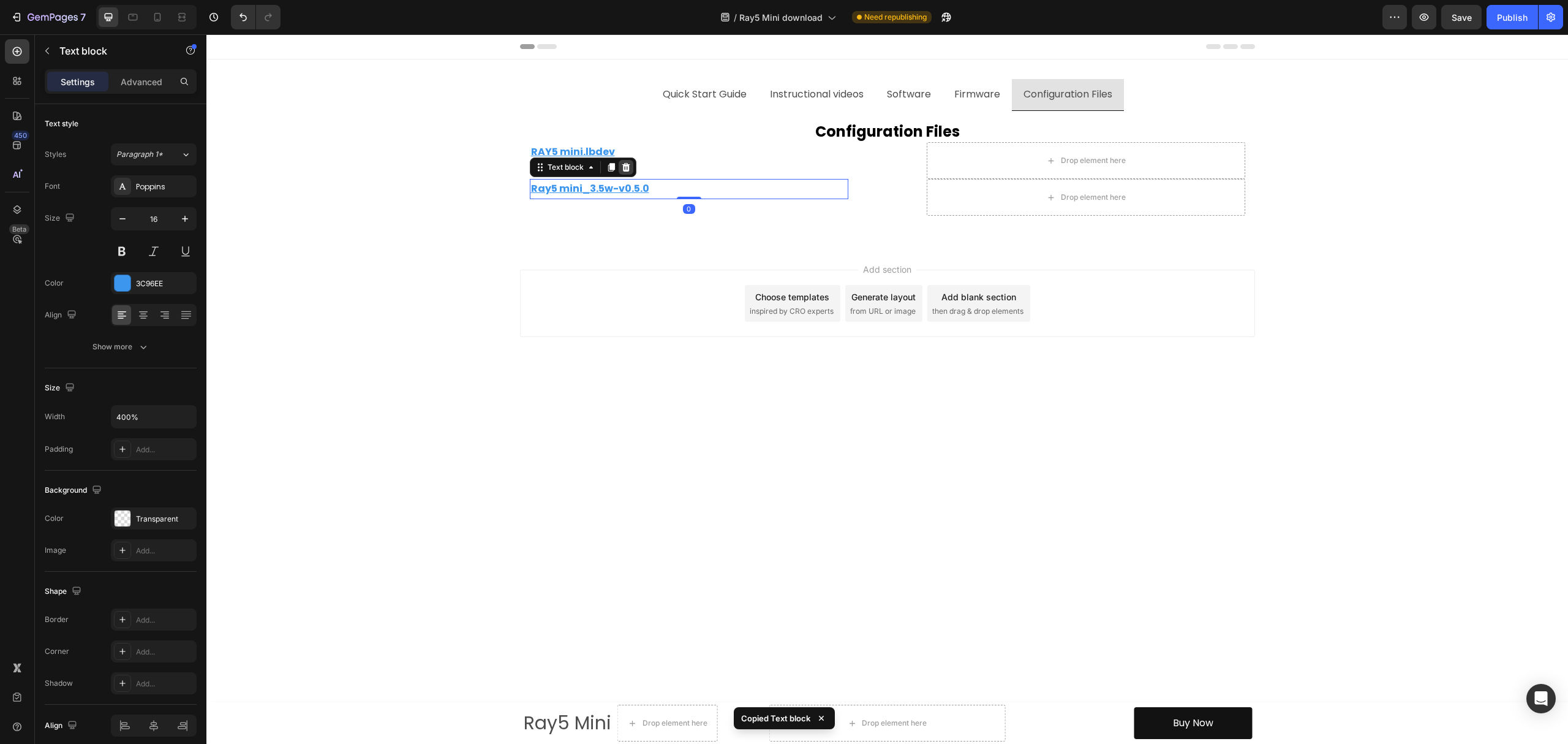
click at [633, 170] on div at bounding box center [626, 167] width 15 height 15
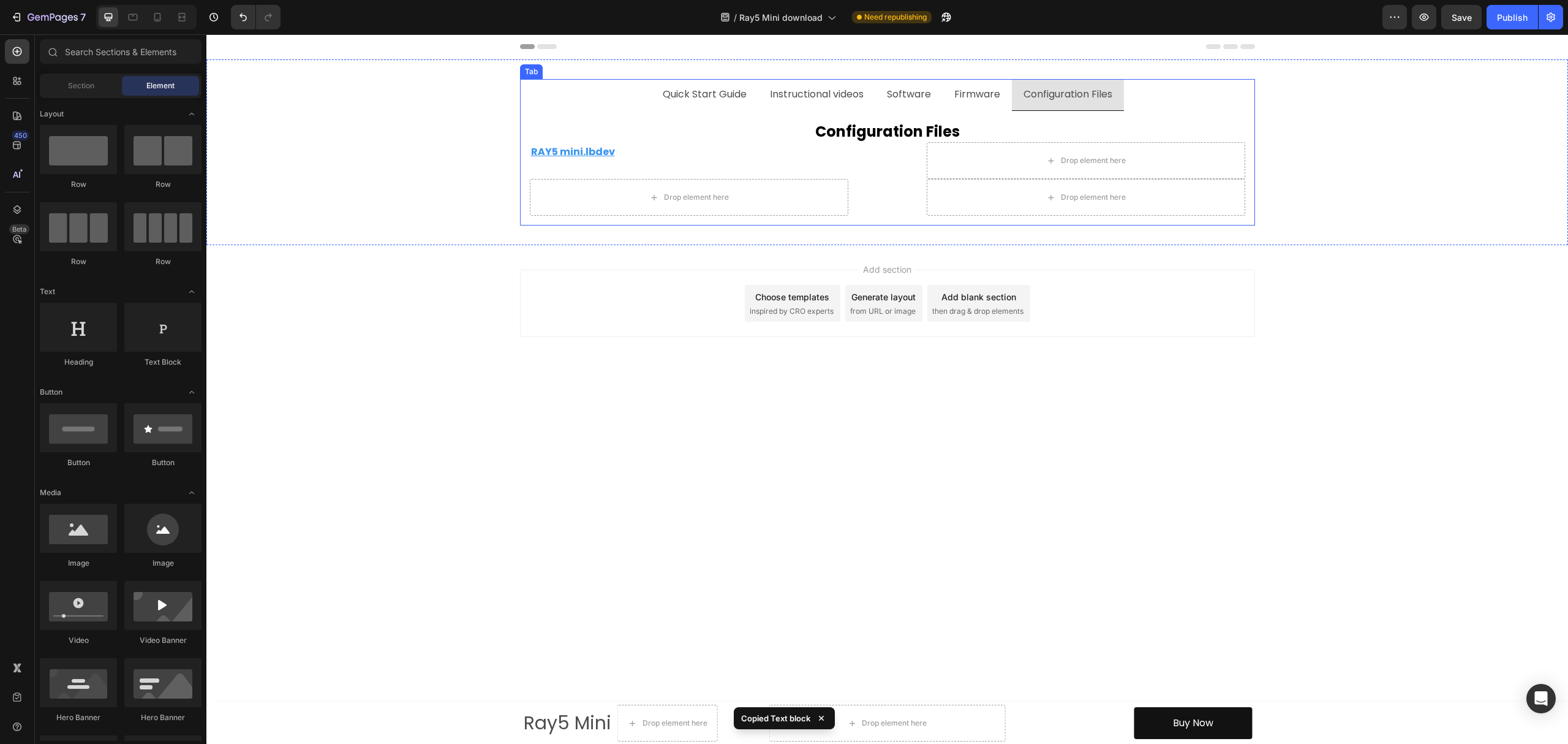
click at [961, 99] on p "Firmware" at bounding box center [977, 94] width 46 height 18
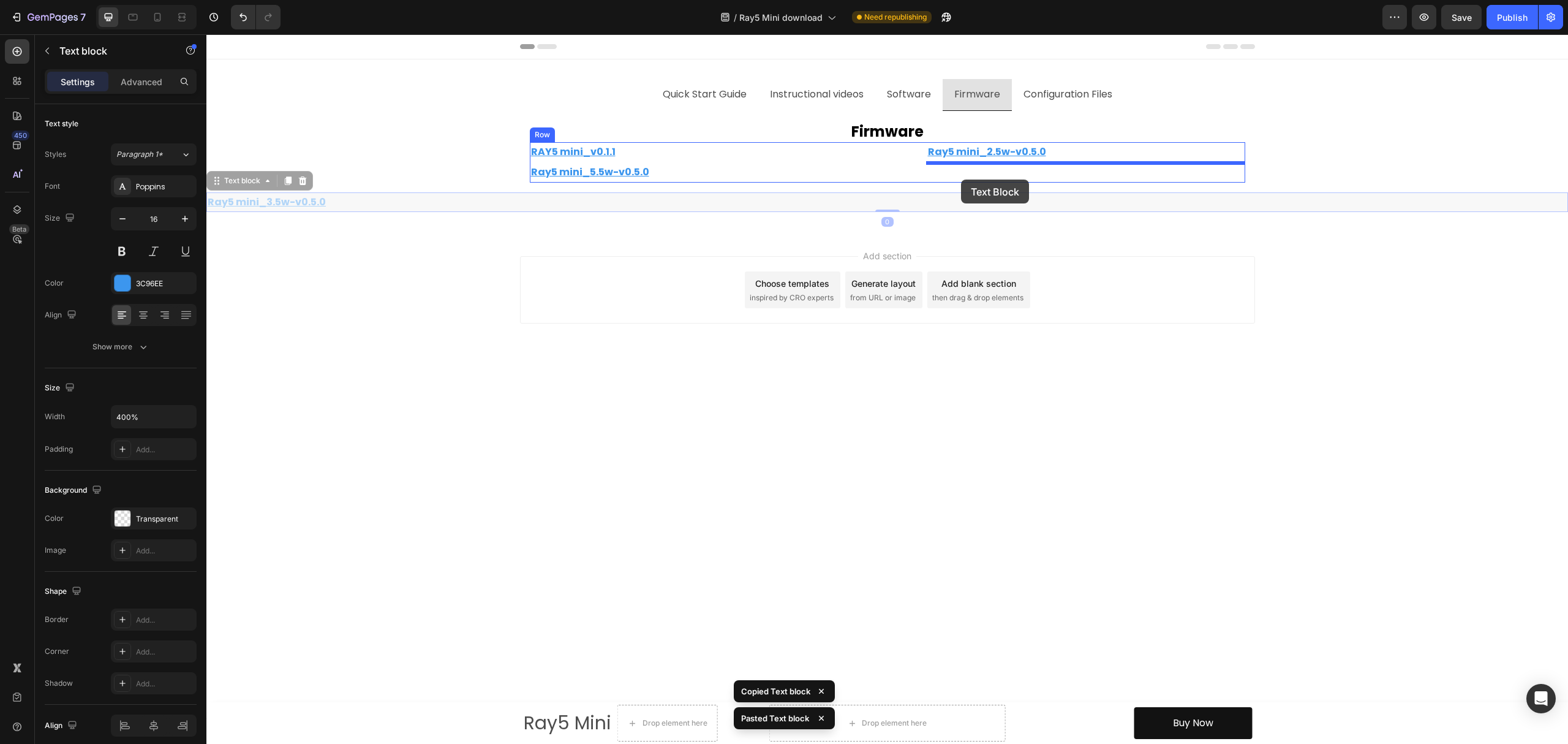
drag, startPoint x: 244, startPoint y: 180, endPoint x: 961, endPoint y: 180, distance: 717.0
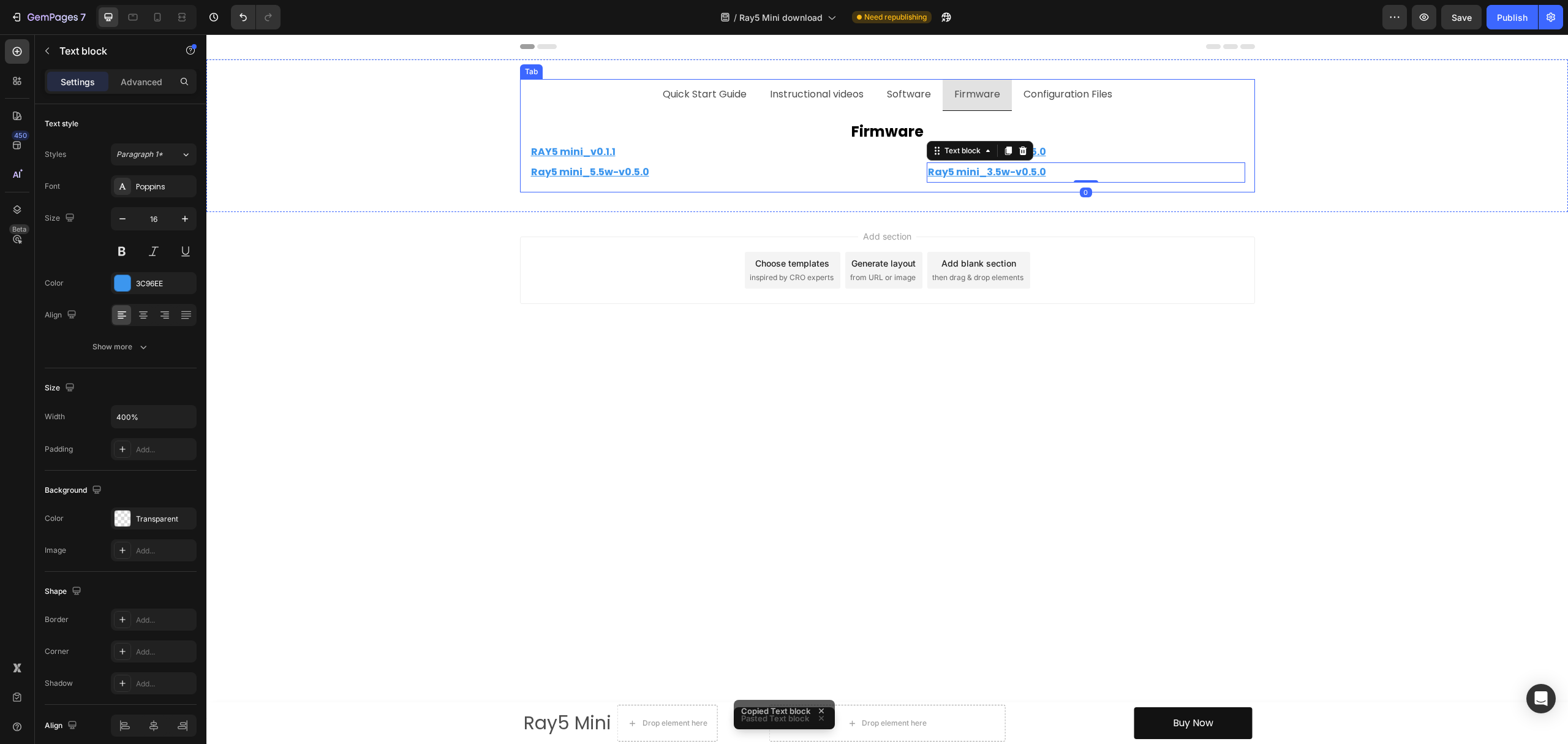
click at [1067, 94] on p "Configuration Files" at bounding box center [1068, 94] width 89 height 18
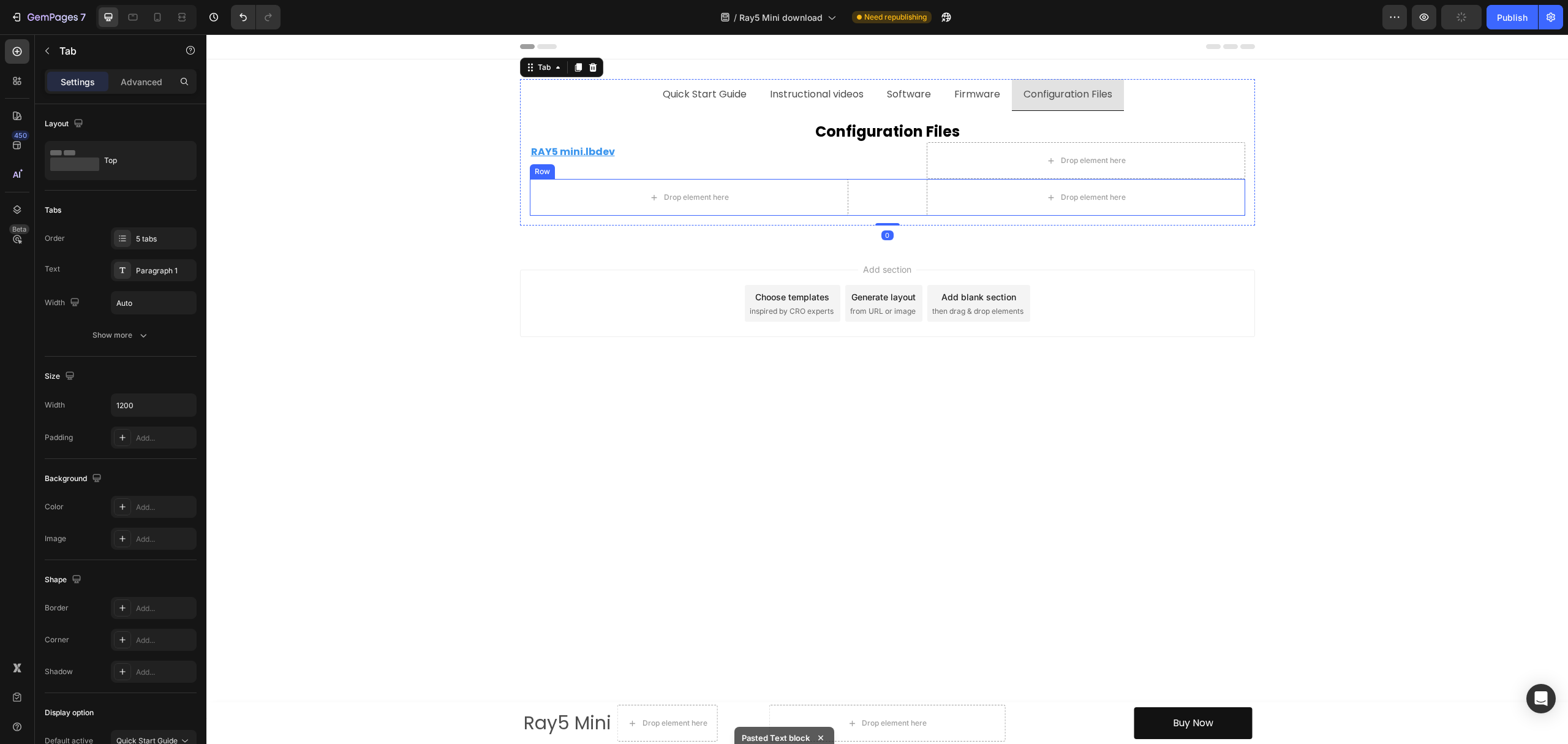
click at [897, 200] on div "Drop element here Row Drop element here Row" at bounding box center [887, 197] width 716 height 37
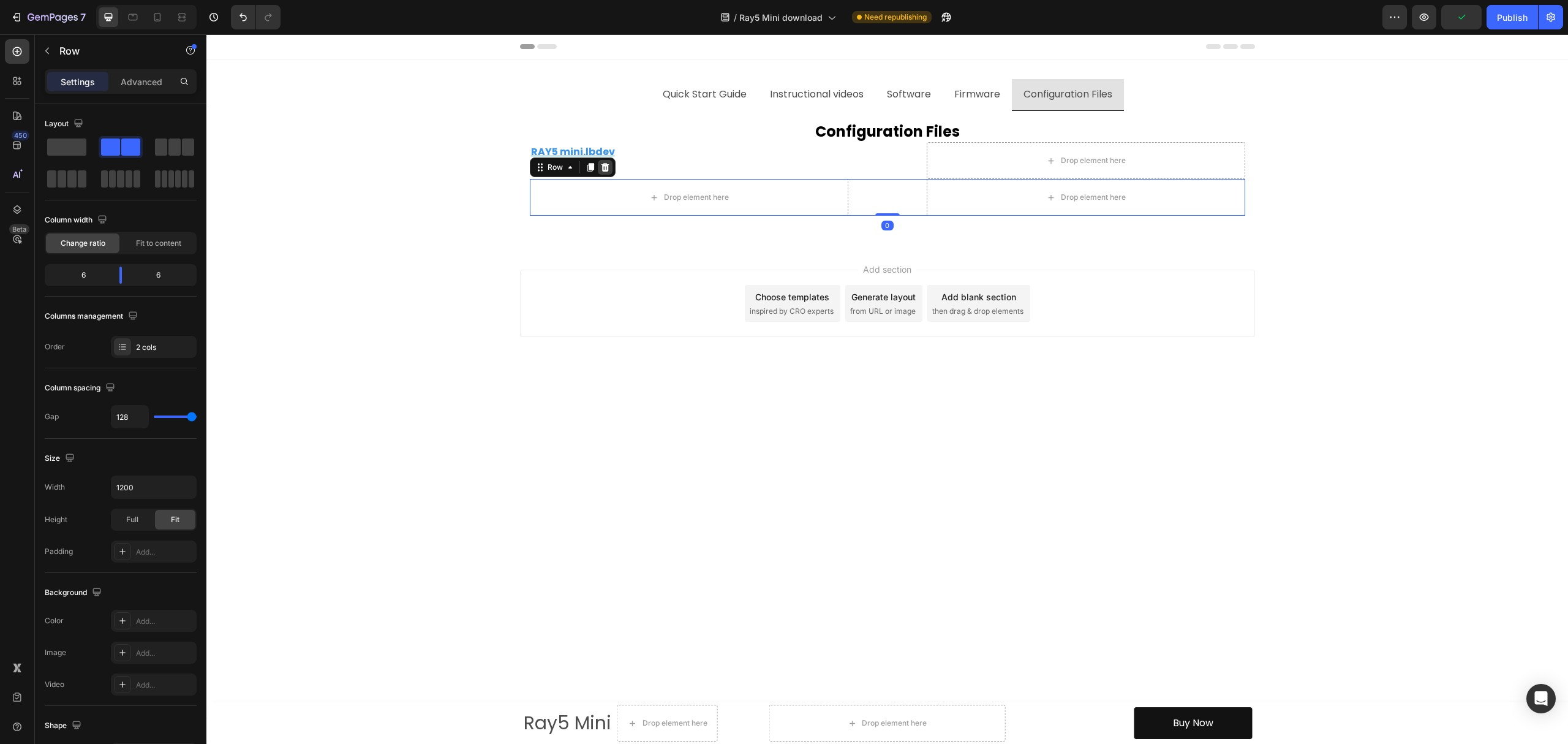
click at [603, 167] on icon at bounding box center [605, 166] width 10 height 10
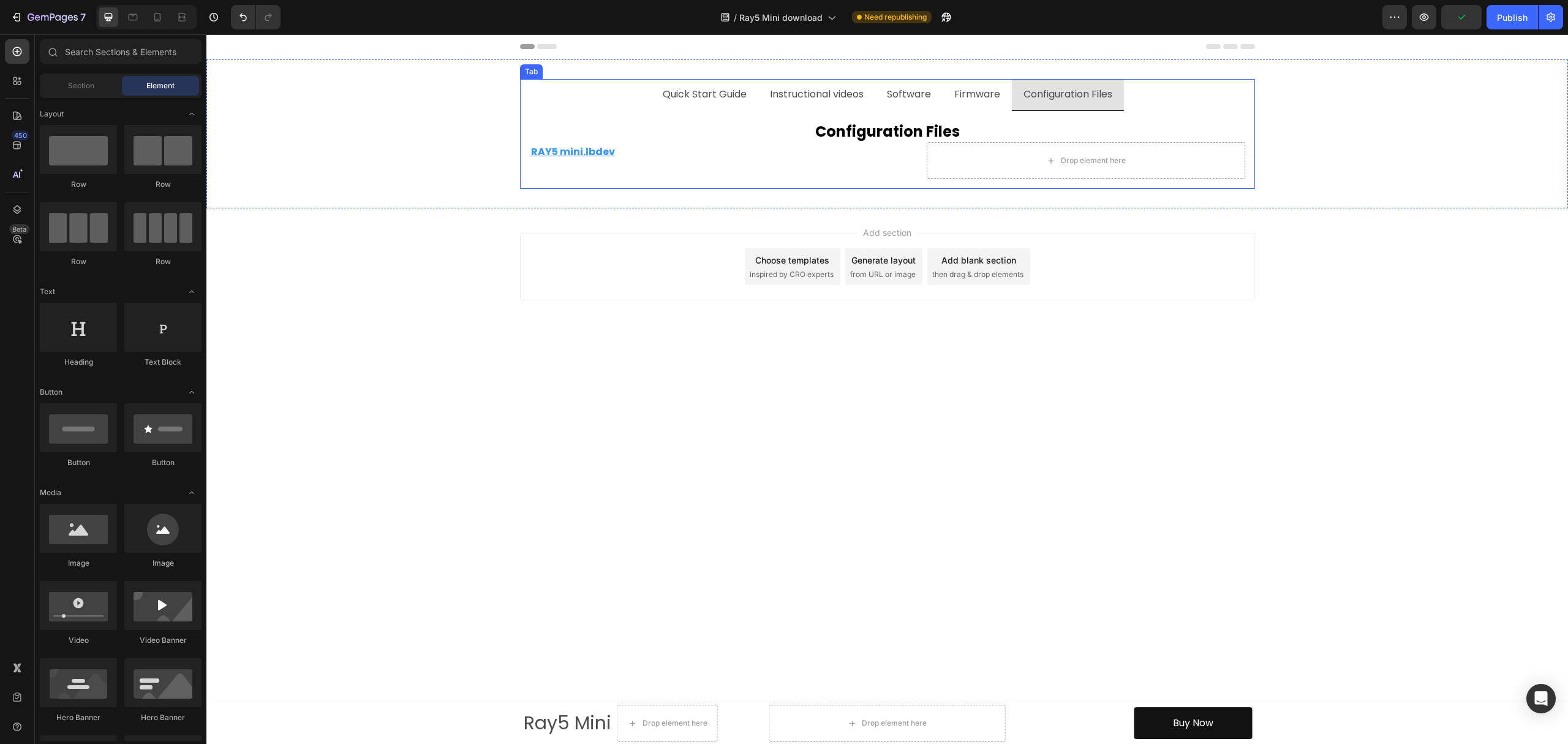
click at [974, 98] on p "Firmware" at bounding box center [977, 94] width 46 height 18
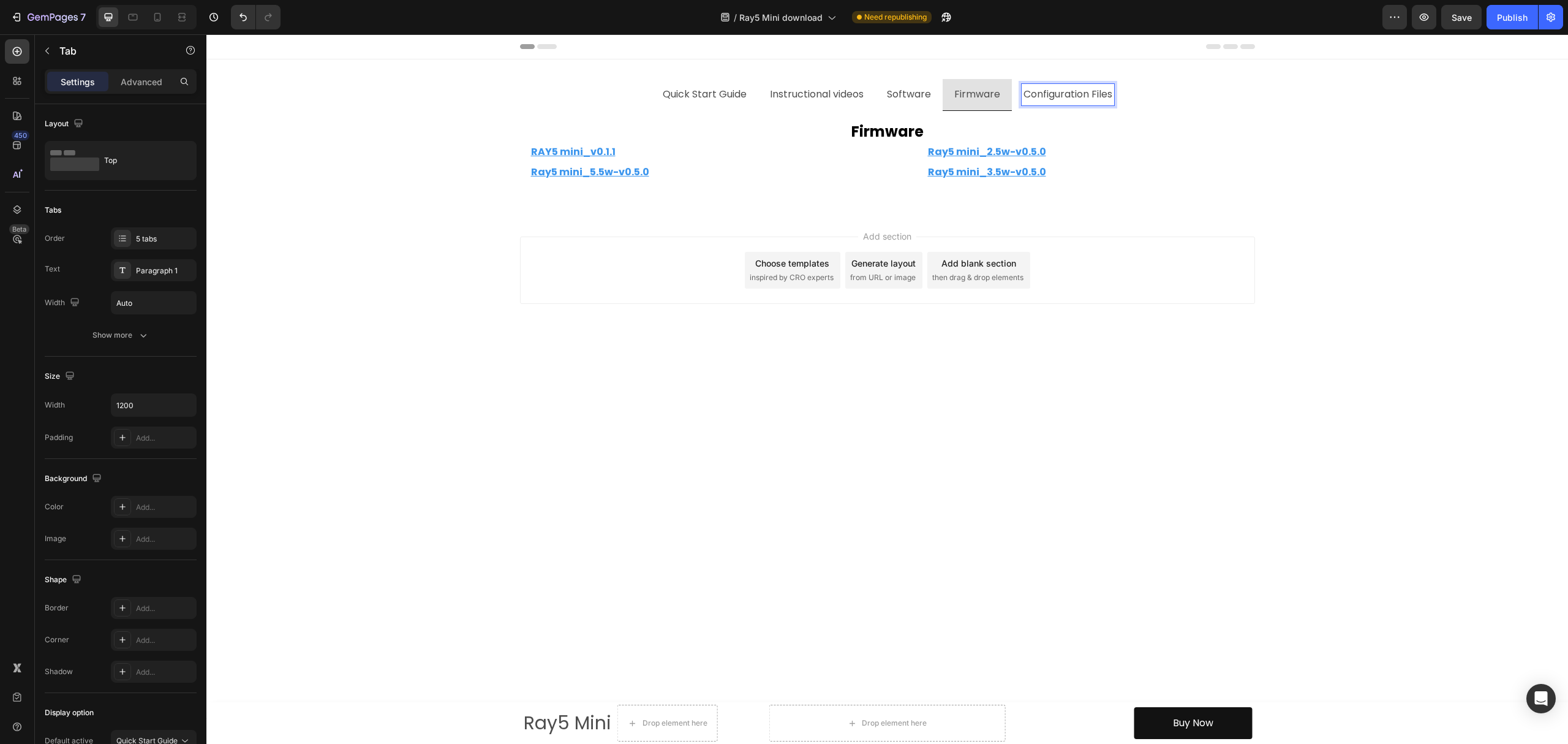
click at [1063, 94] on p "Configuration Files" at bounding box center [1068, 94] width 89 height 18
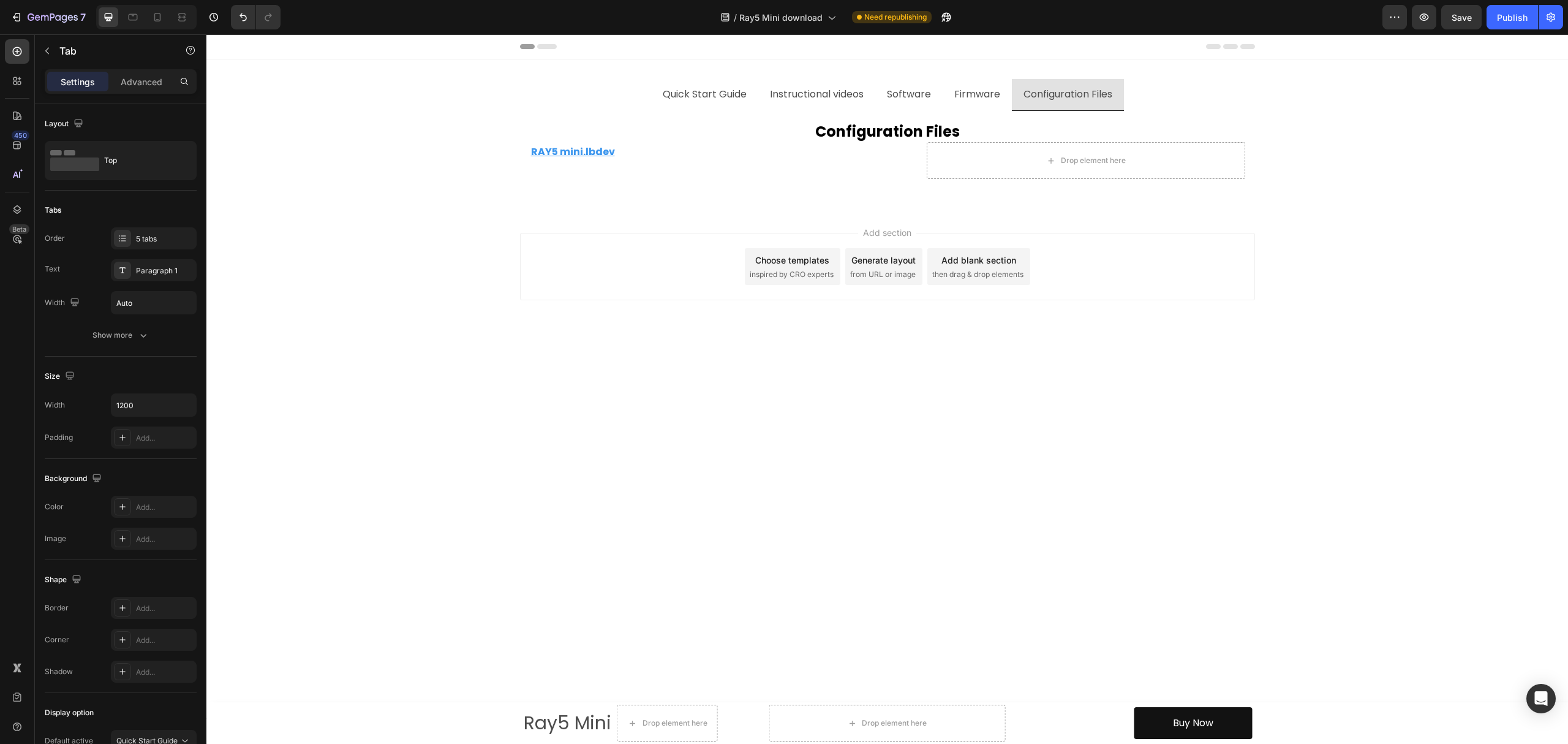
click at [949, 86] on li "Firmware" at bounding box center [977, 95] width 70 height 32
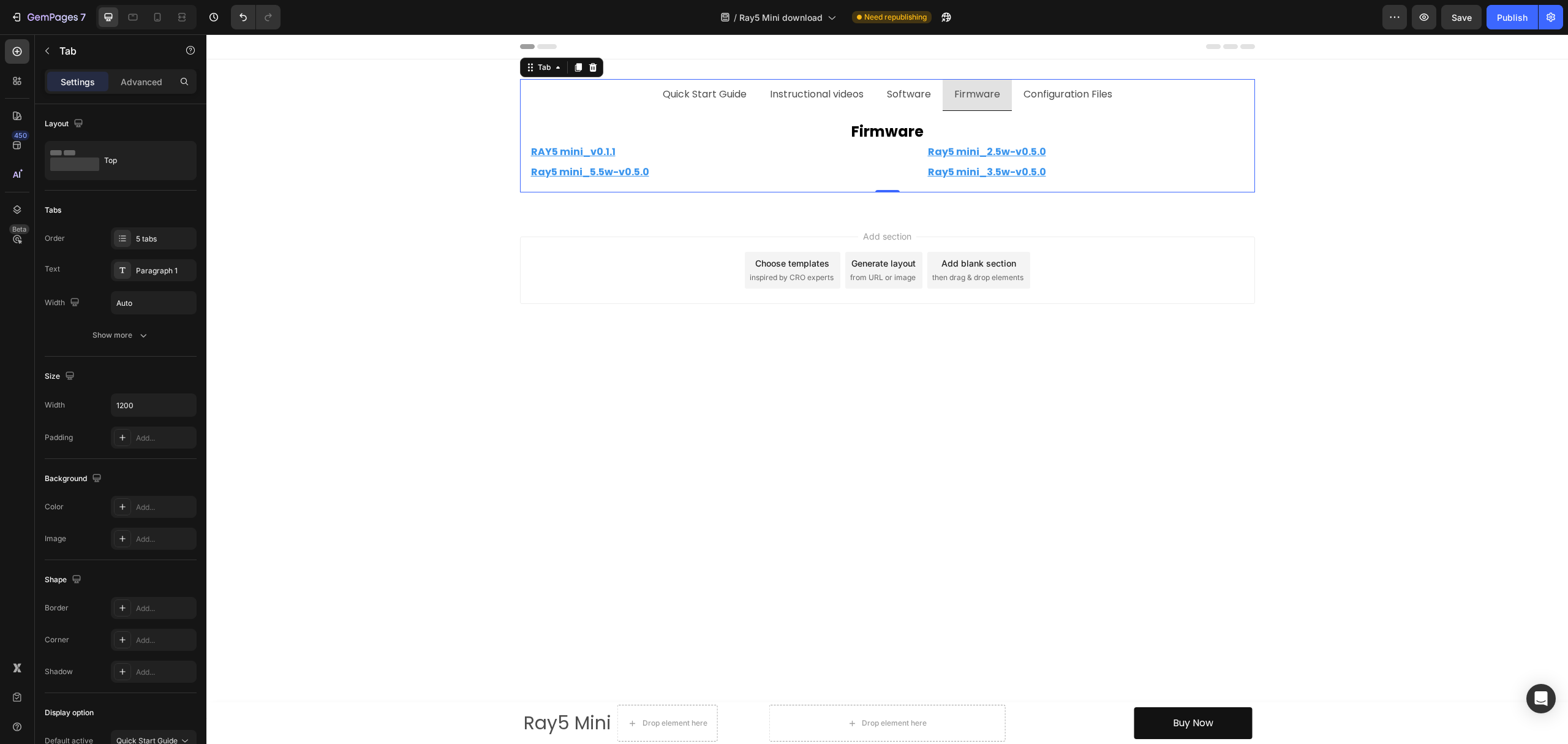
click at [900, 86] on p "Software" at bounding box center [909, 94] width 44 height 18
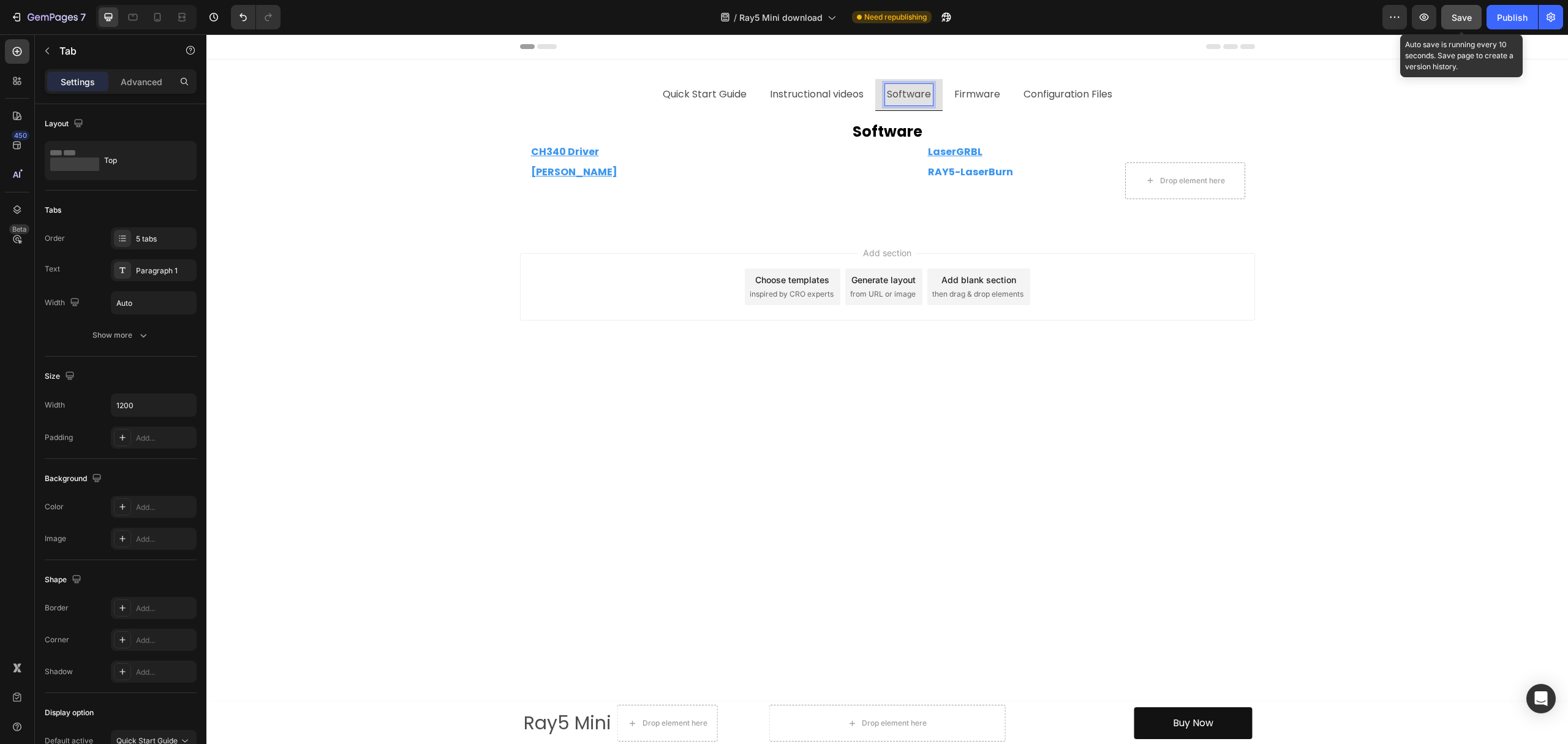
drag, startPoint x: 1454, startPoint y: 20, endPoint x: 1479, endPoint y: 20, distance: 25.0
click at [1454, 20] on span "Save" at bounding box center [1461, 18] width 20 height 11
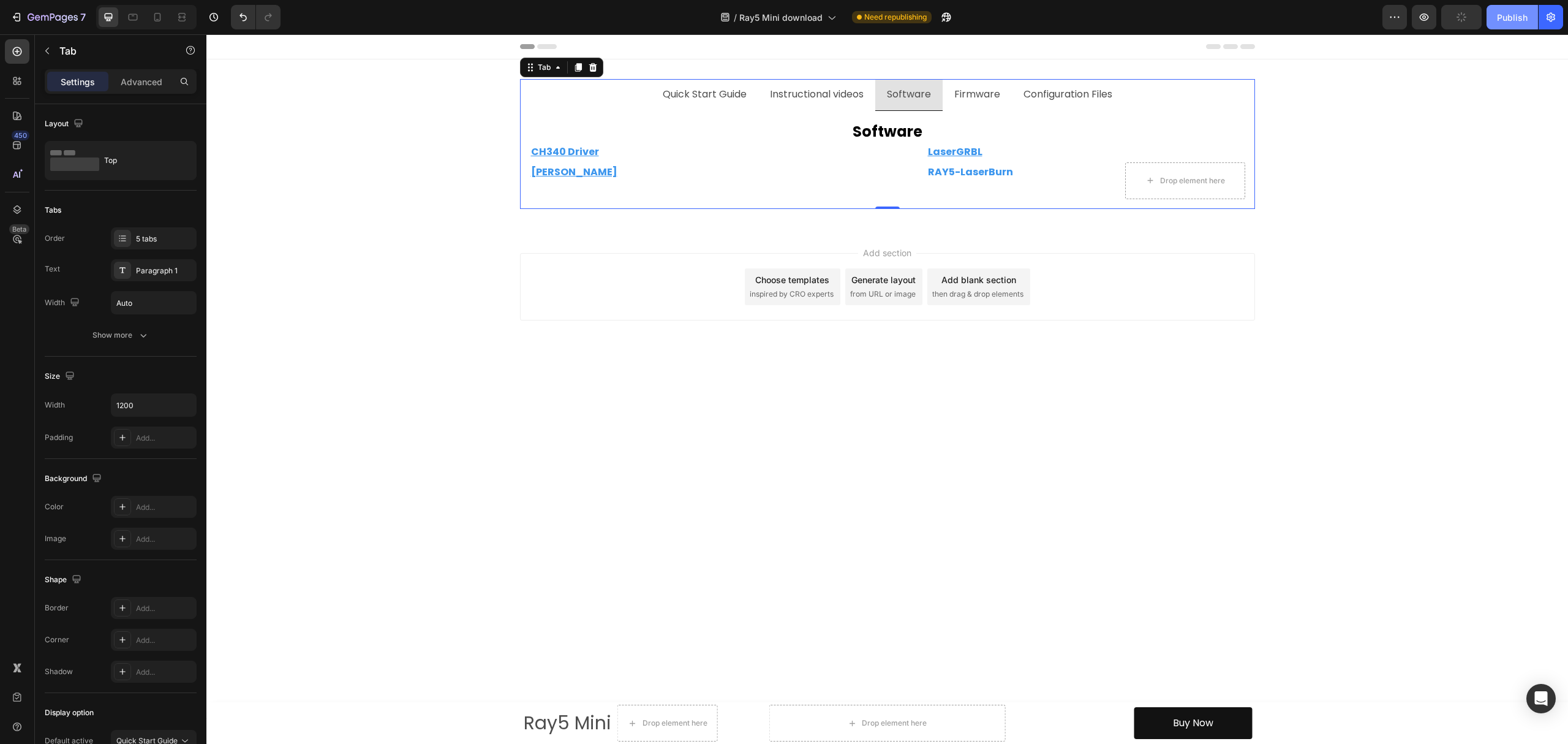
drag, startPoint x: 1507, startPoint y: 15, endPoint x: 1504, endPoint y: 26, distance: 11.4
click at [1507, 13] on div "Publish" at bounding box center [1513, 18] width 31 height 13
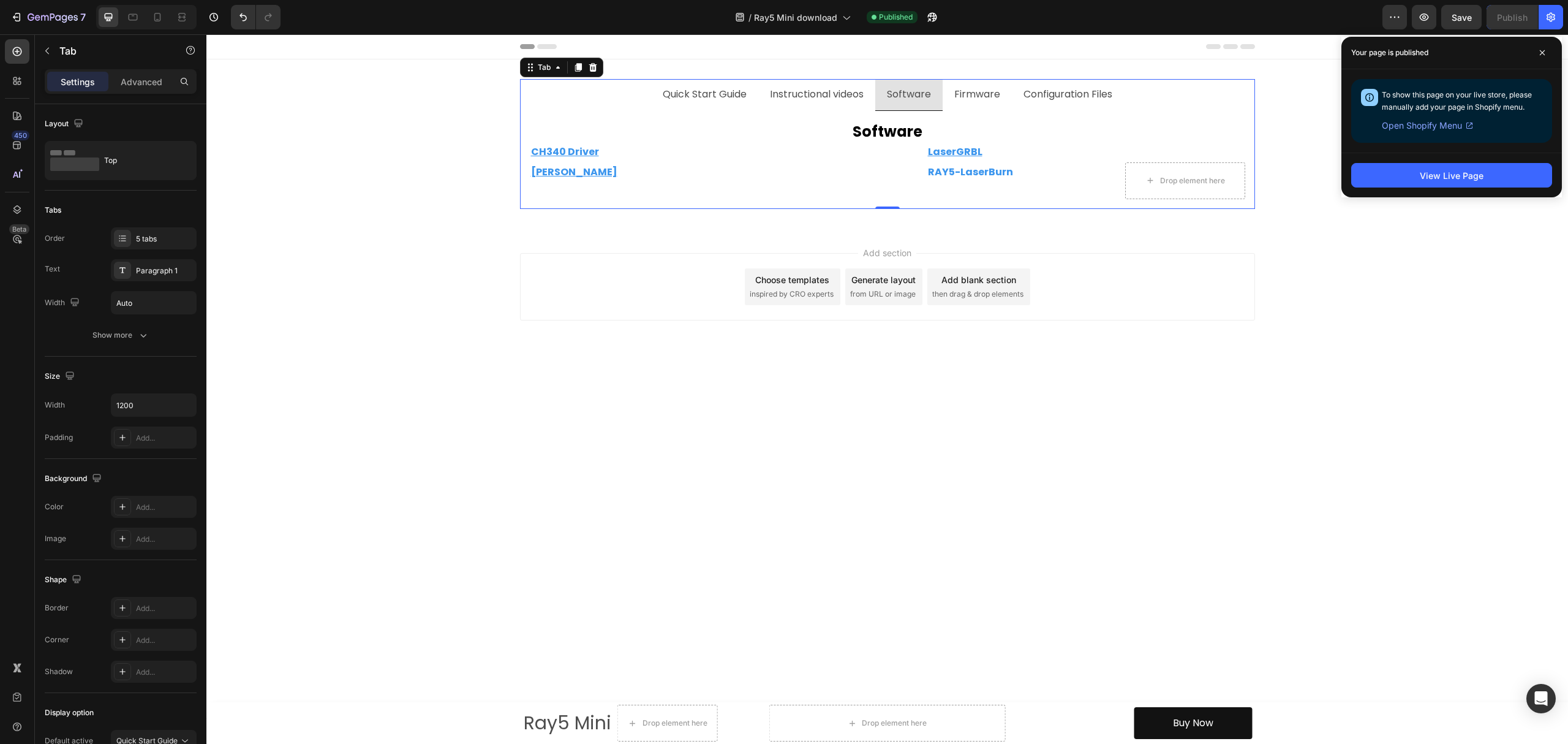
click at [994, 104] on div "Firmware" at bounding box center [977, 94] width 49 height 21
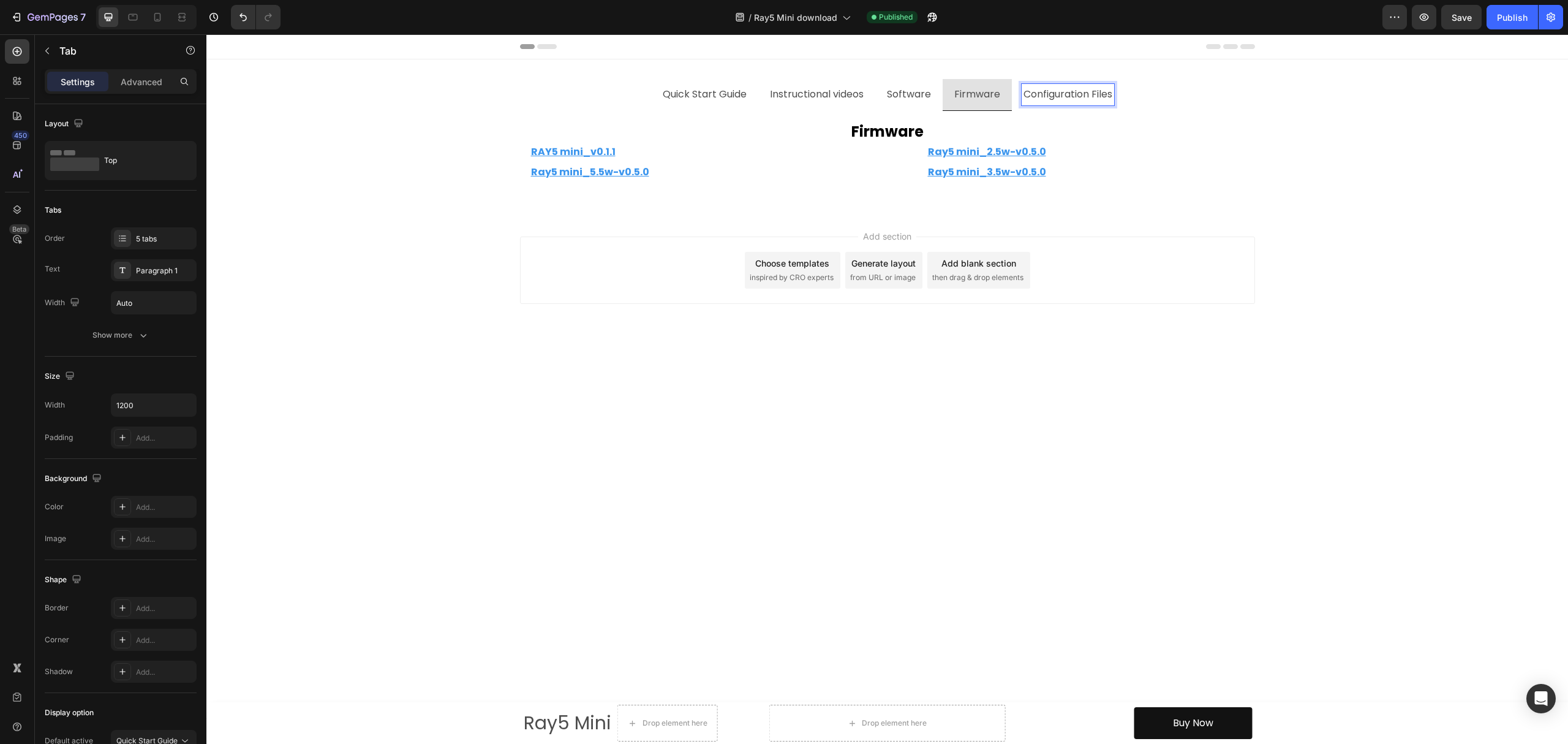
click at [1055, 89] on p "Configuration Files" at bounding box center [1068, 94] width 89 height 18
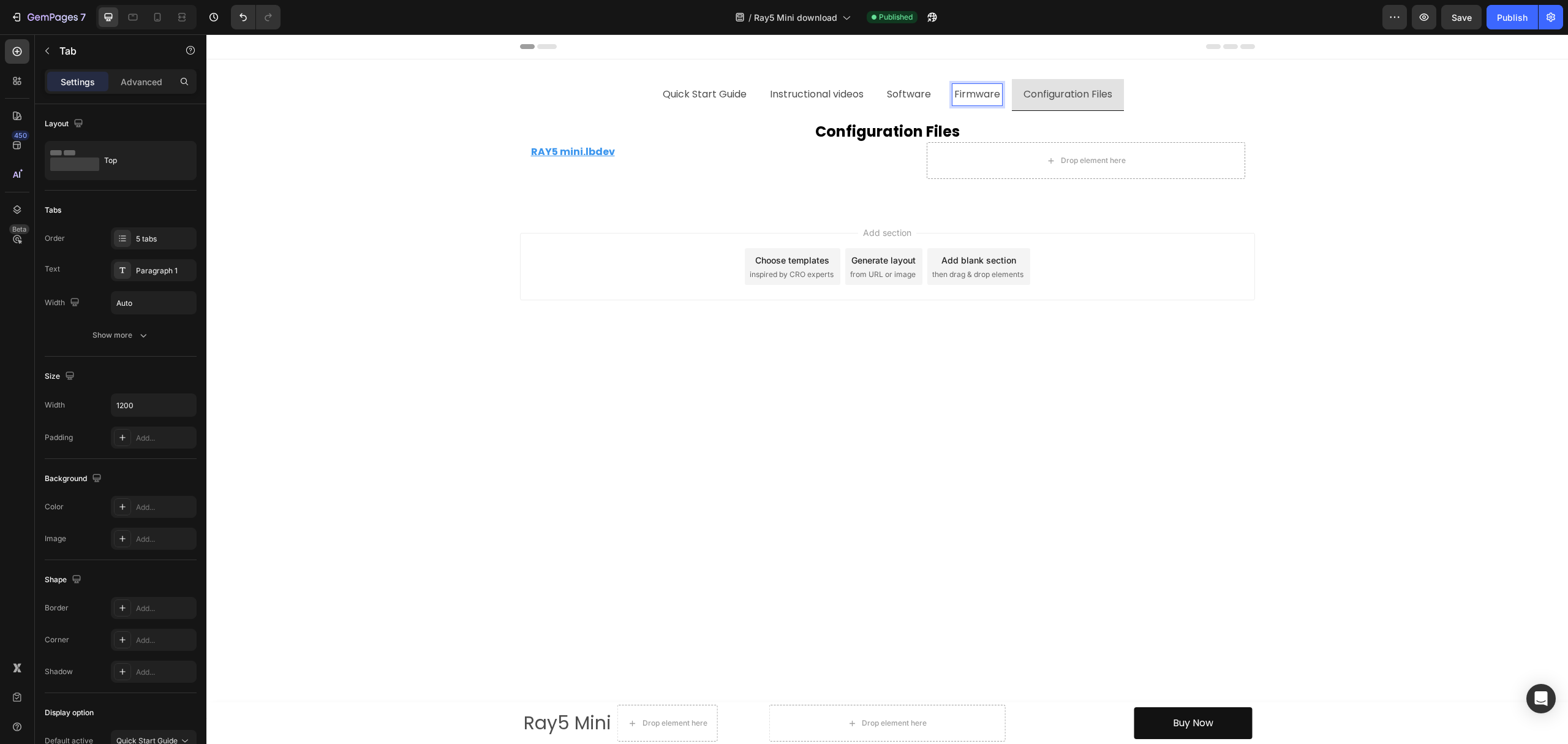
click at [966, 91] on p "Firmware" at bounding box center [977, 94] width 46 height 18
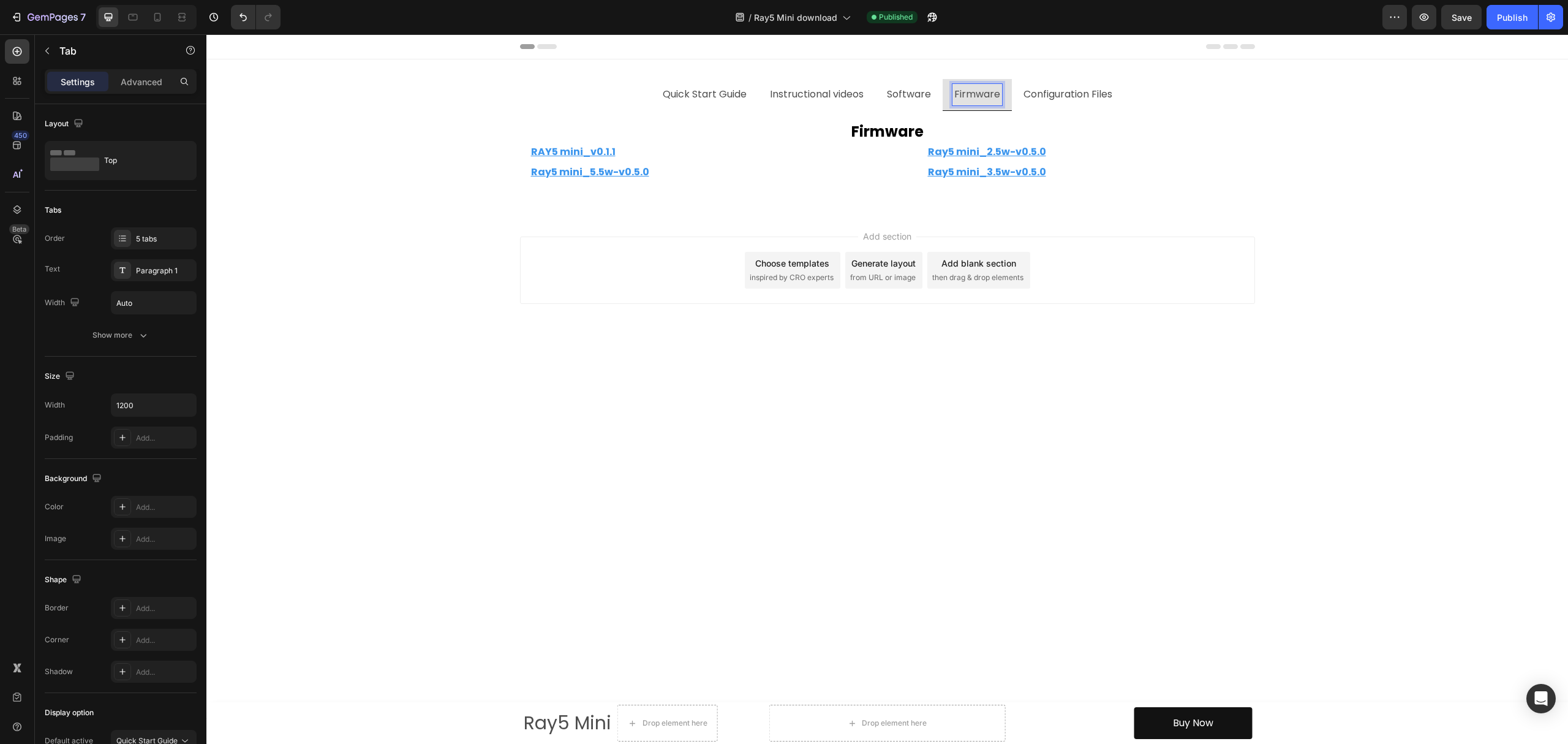
click at [1123, 100] on li "Configuration Files" at bounding box center [1068, 95] width 112 height 32
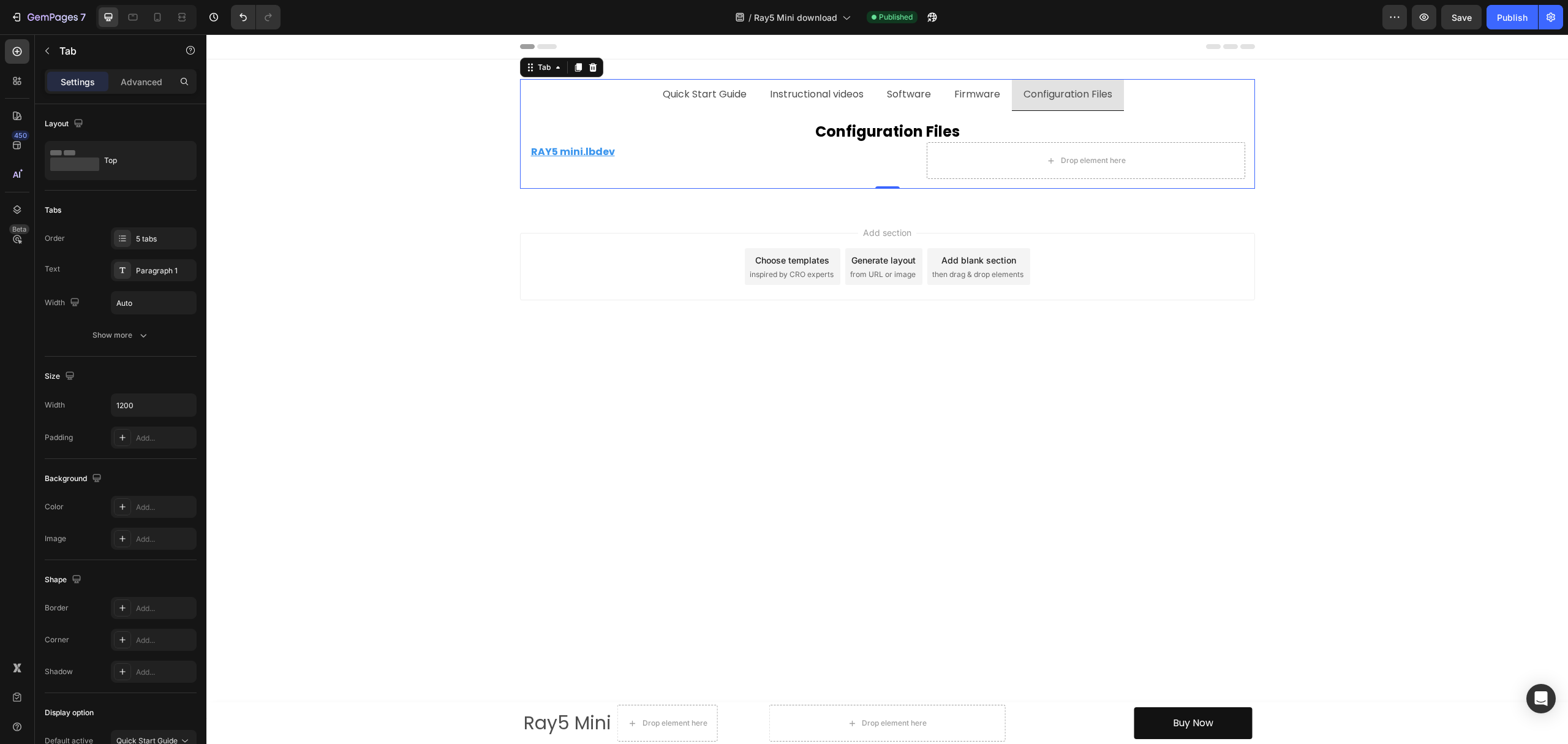
click at [981, 104] on div "Firmware" at bounding box center [977, 94] width 49 height 21
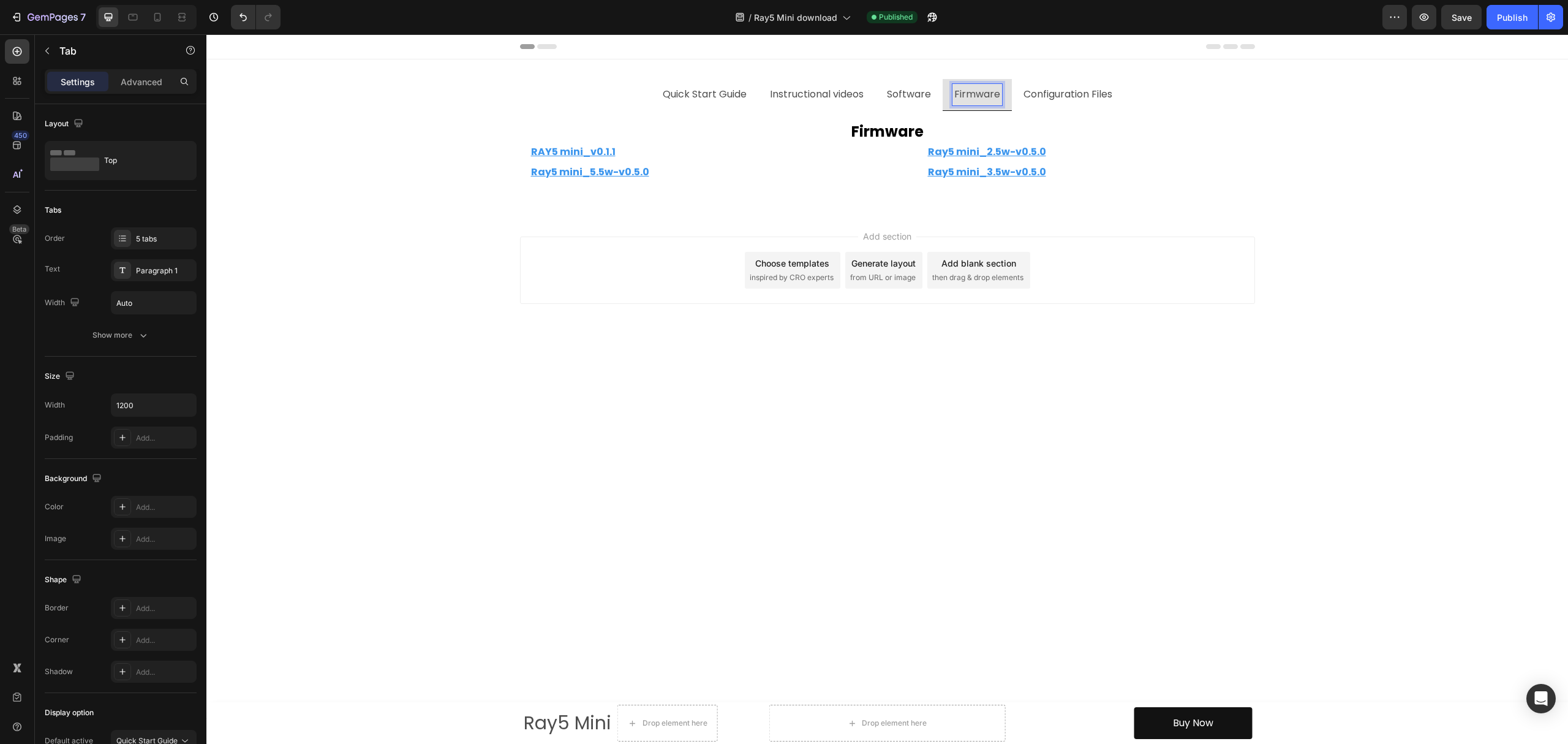
click at [1077, 85] on div "Configuration Files" at bounding box center [1068, 94] width 92 height 21
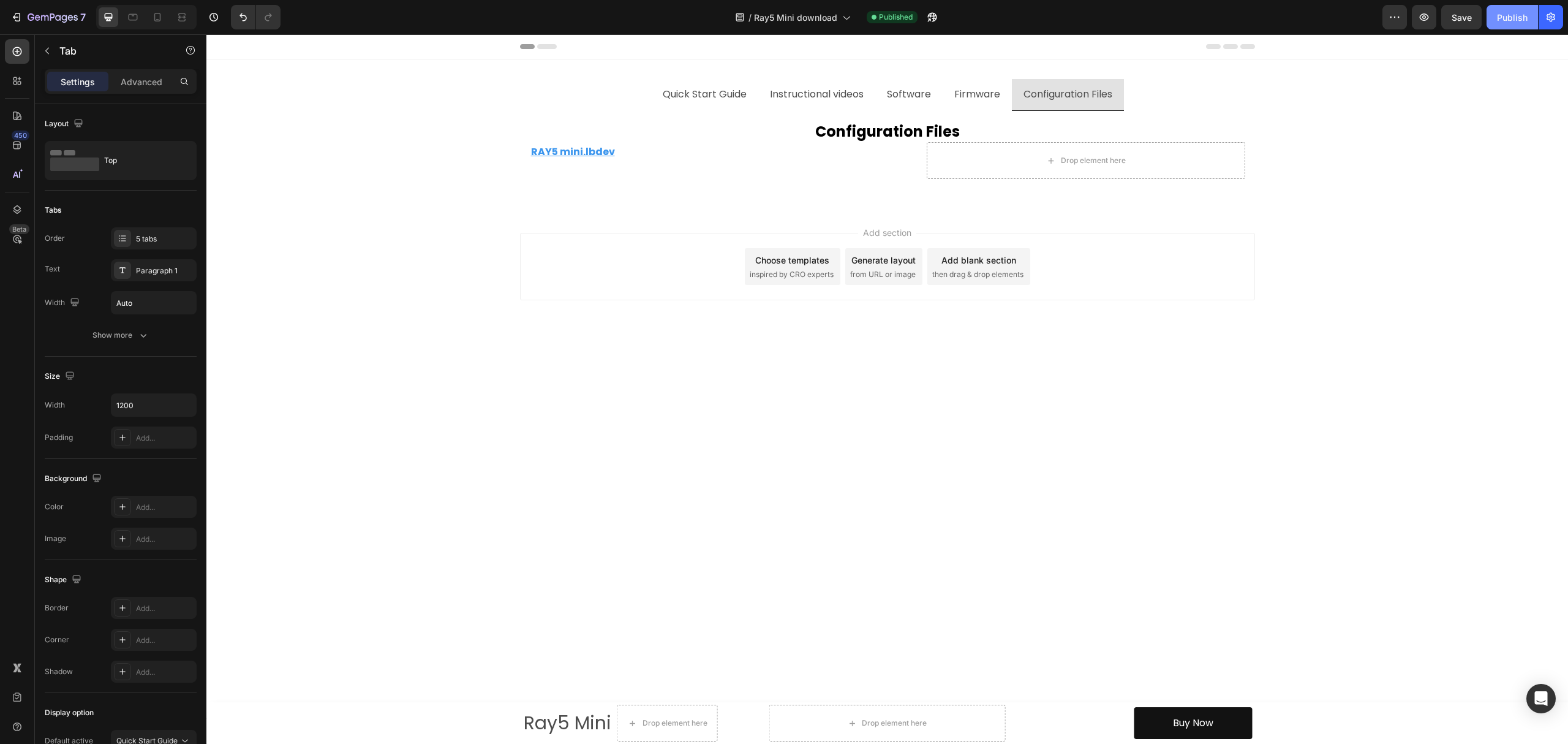
click at [1500, 23] on button "Publish" at bounding box center [1513, 18] width 51 height 25
